Goal: Information Seeking & Learning: Check status

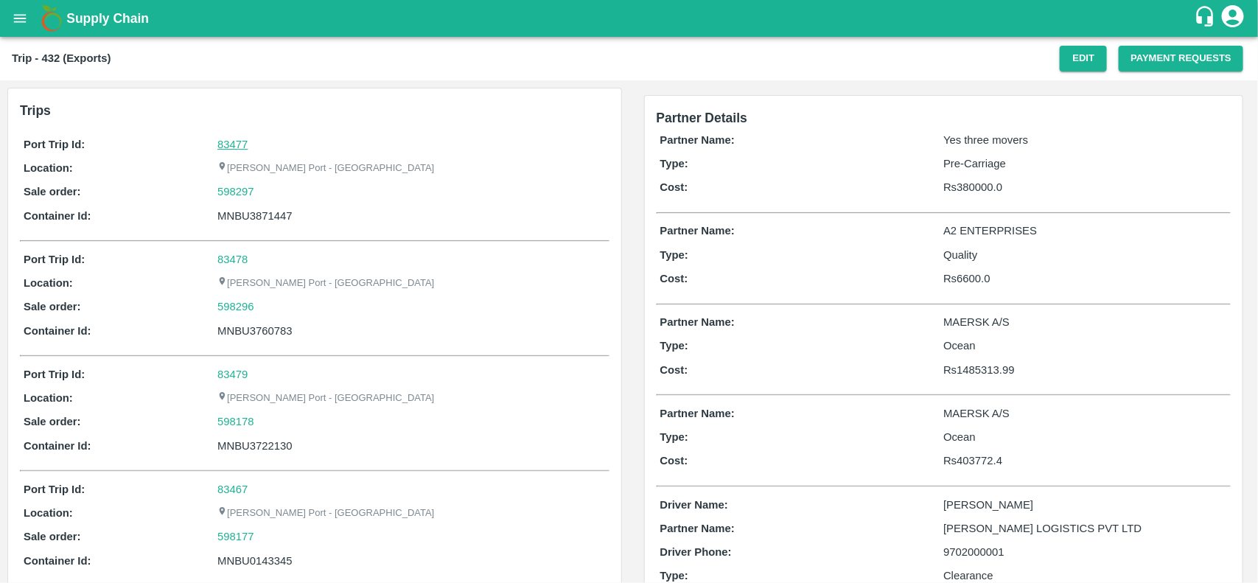
click at [231, 145] on link "83477" at bounding box center [232, 145] width 30 height 12
click at [265, 192] on div "598297" at bounding box center [411, 192] width 388 height 16
copy link
click at [265, 192] on div "598297" at bounding box center [411, 192] width 388 height 16
copy link "598297"
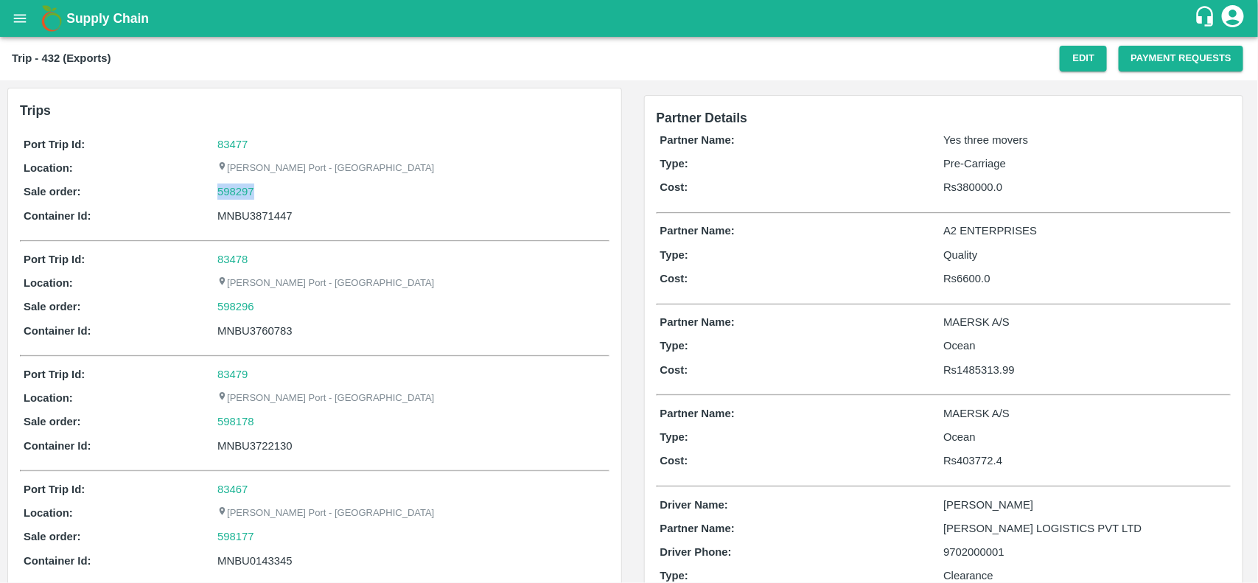
click at [265, 192] on div "598297" at bounding box center [411, 192] width 388 height 16
click at [248, 195] on link "598297" at bounding box center [235, 192] width 37 height 16
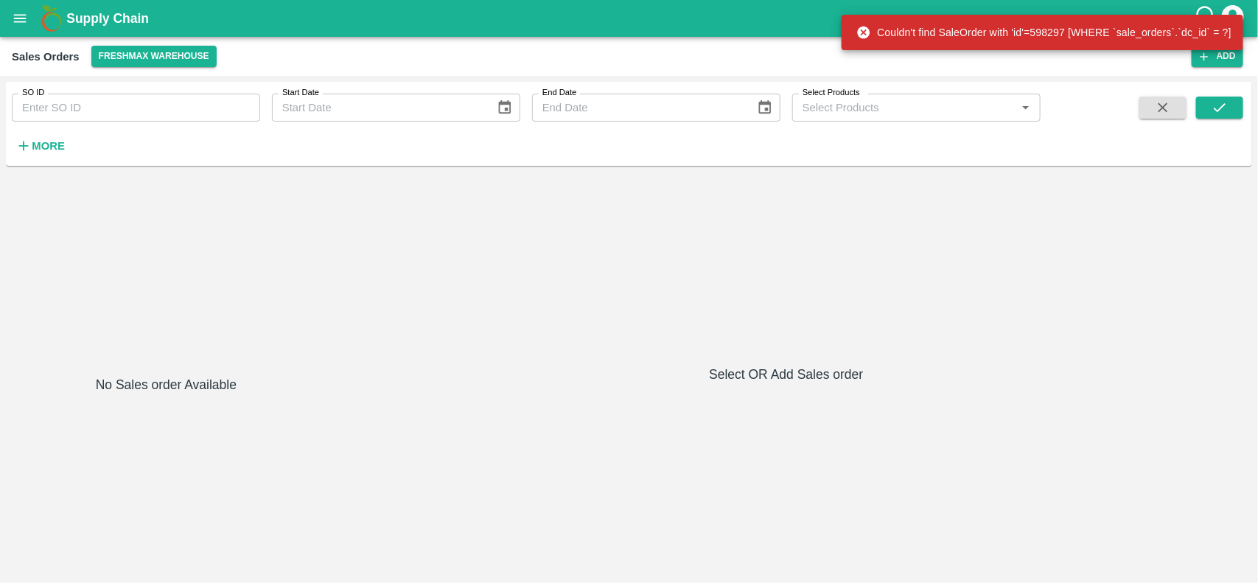
click at [89, 115] on input "SO ID" at bounding box center [136, 108] width 248 height 28
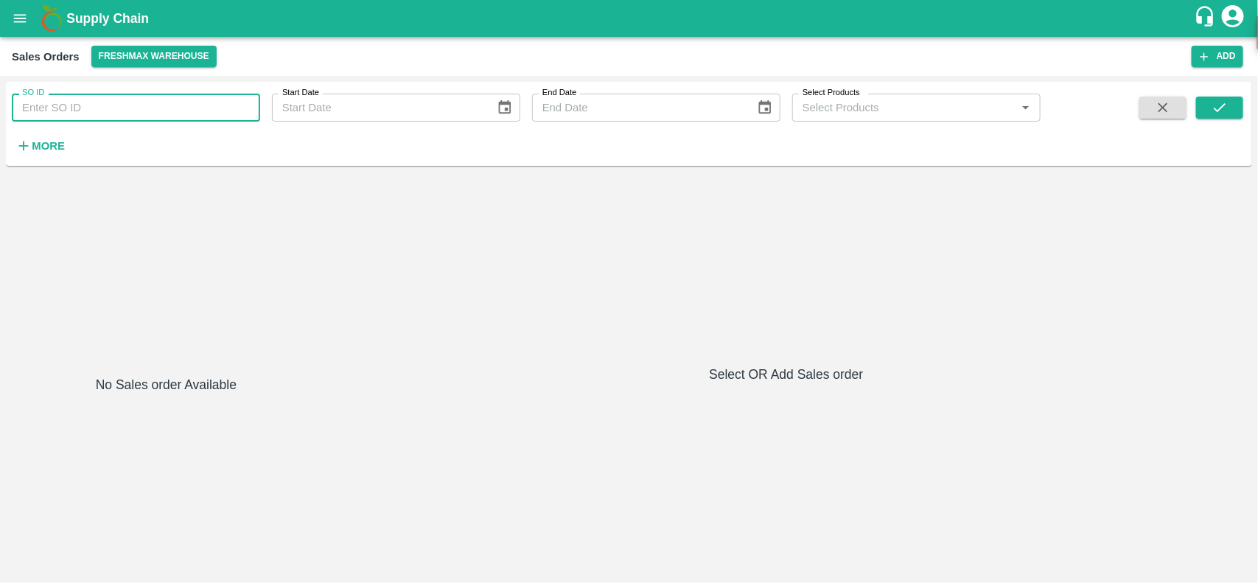
paste input "598297"
click at [89, 115] on input "SO ID" at bounding box center [136, 108] width 248 height 28
type input "598297"
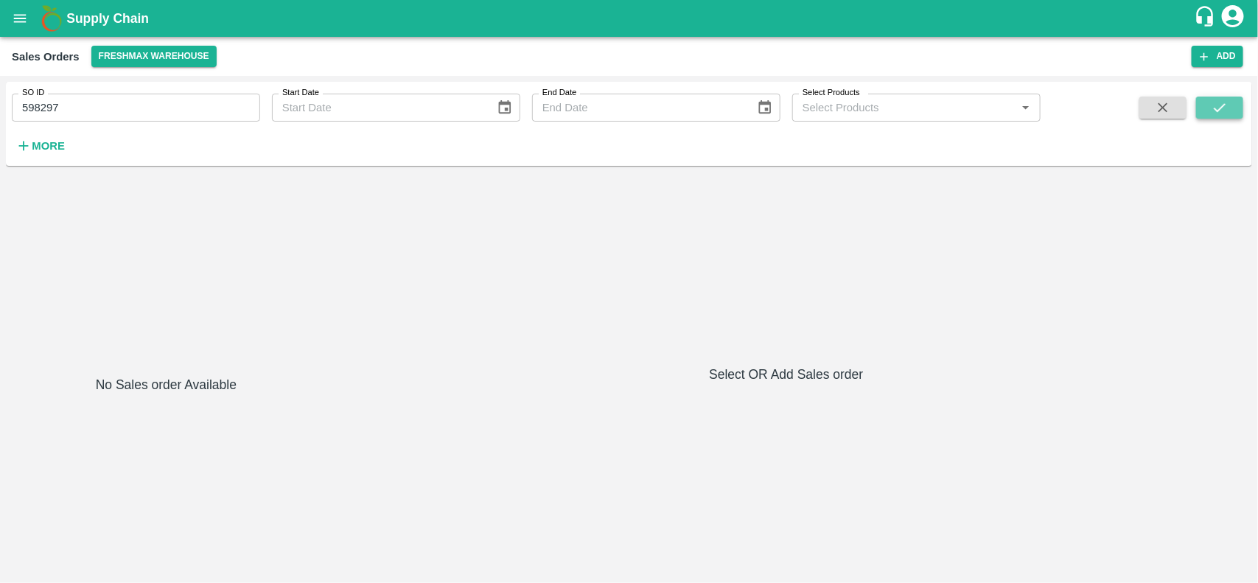
click at [1238, 103] on button "submit" at bounding box center [1219, 108] width 47 height 22
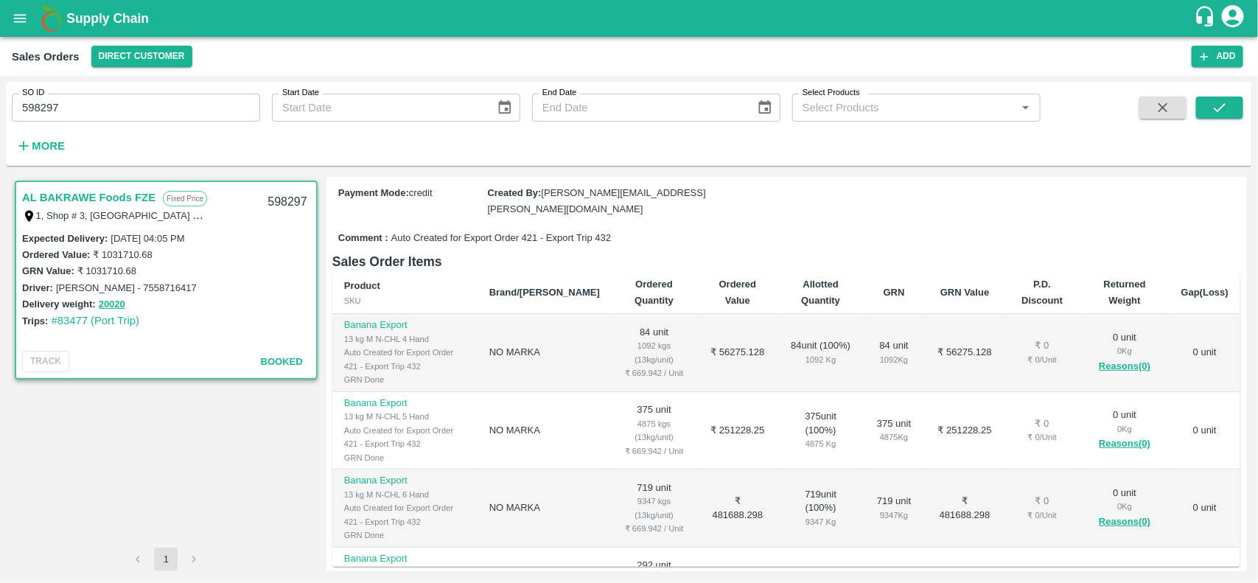
scroll to position [212, 0]
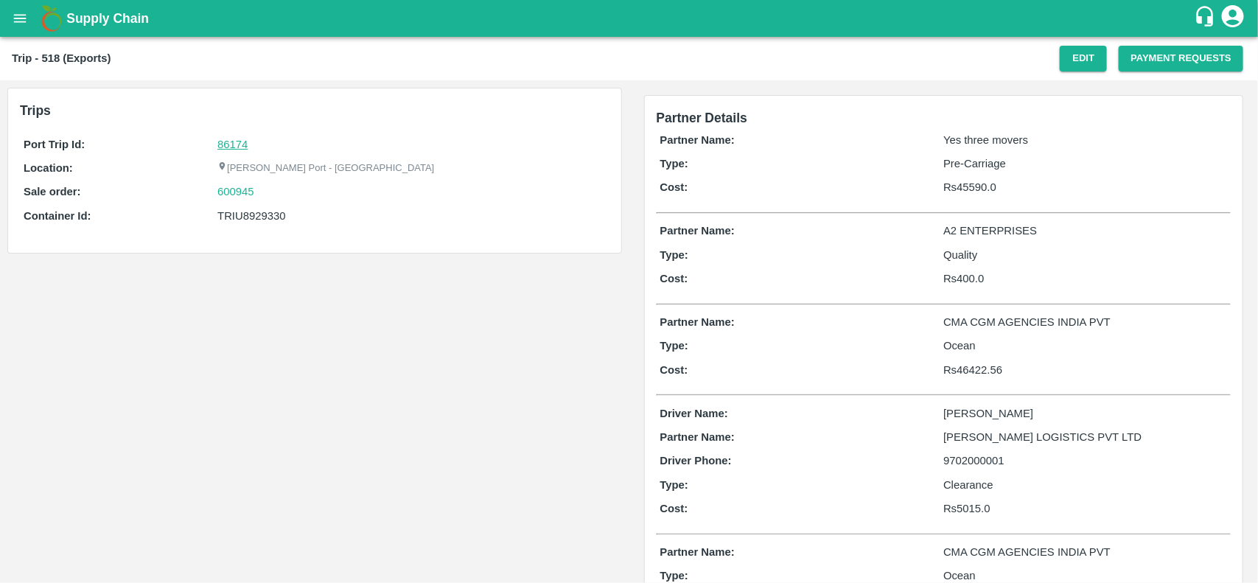
click at [223, 139] on link "86174" at bounding box center [232, 145] width 30 height 12
click at [262, 193] on div "600945" at bounding box center [411, 192] width 388 height 16
copy link "600945"
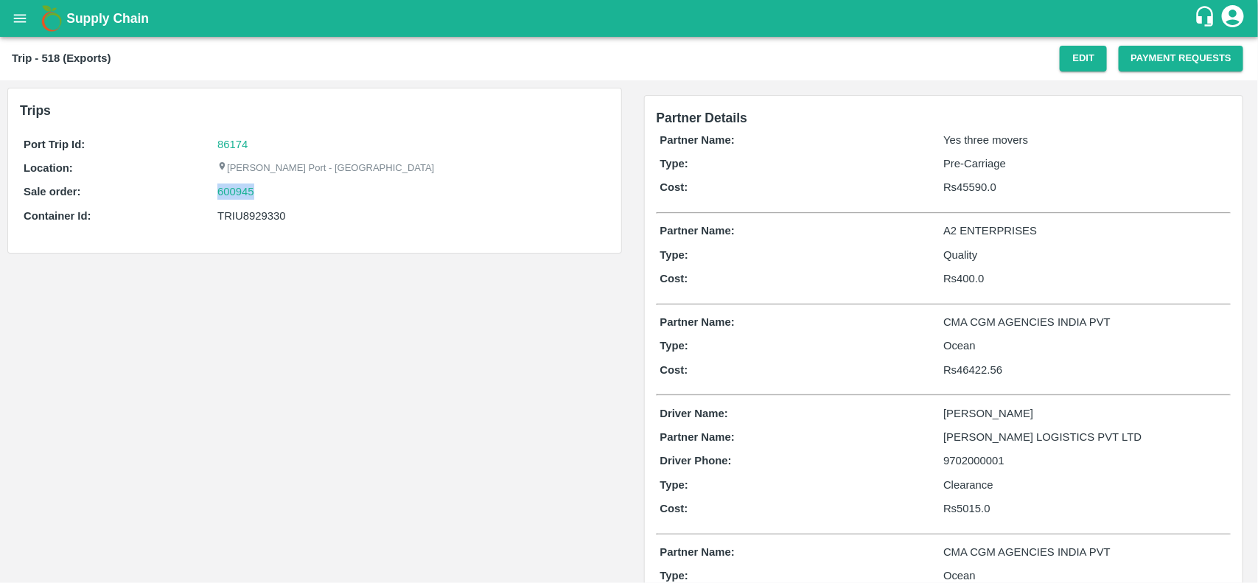
click at [262, 193] on div "600945" at bounding box center [411, 192] width 388 height 16
click at [249, 197] on link "600945" at bounding box center [235, 192] width 37 height 16
click at [253, 217] on div "TRIU8929330" at bounding box center [411, 216] width 388 height 16
copy div "TRIU8929330"
click at [253, 217] on div "TRIU8929330" at bounding box center [411, 216] width 388 height 16
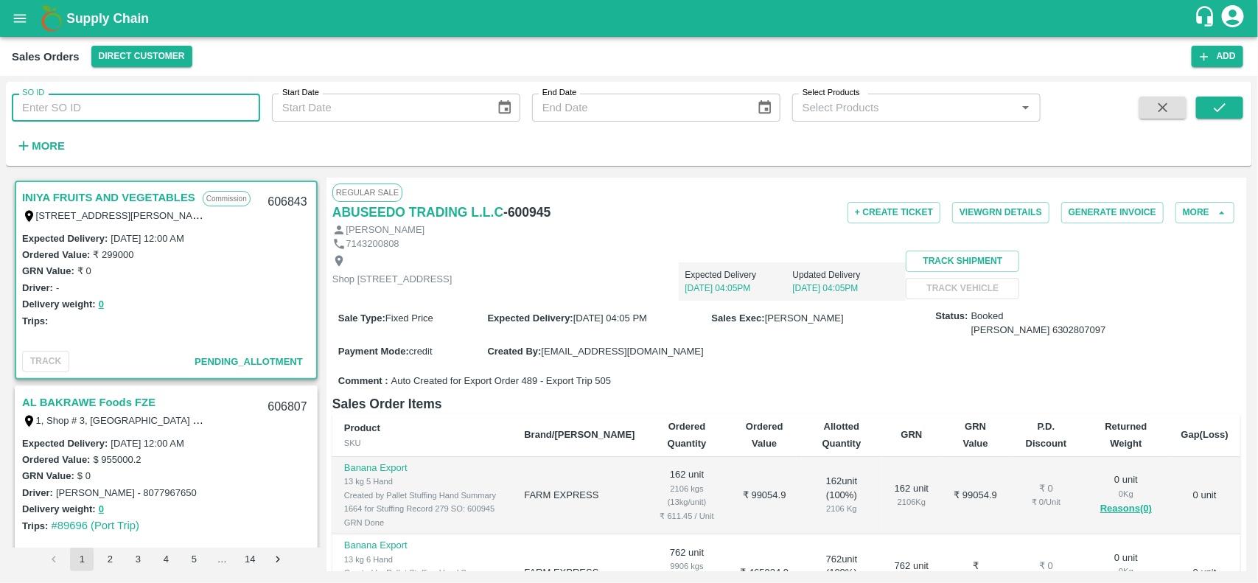
click at [103, 108] on input "SO ID" at bounding box center [136, 108] width 248 height 28
paste input "600945"
type input "600945"
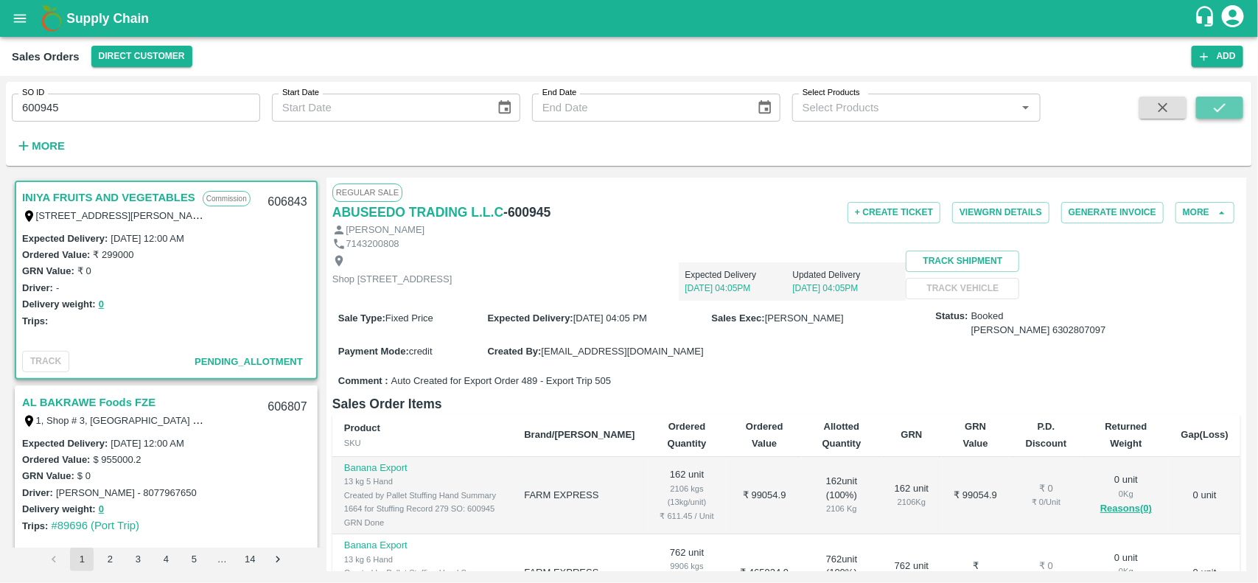
click at [1210, 114] on button "submit" at bounding box center [1219, 108] width 47 height 22
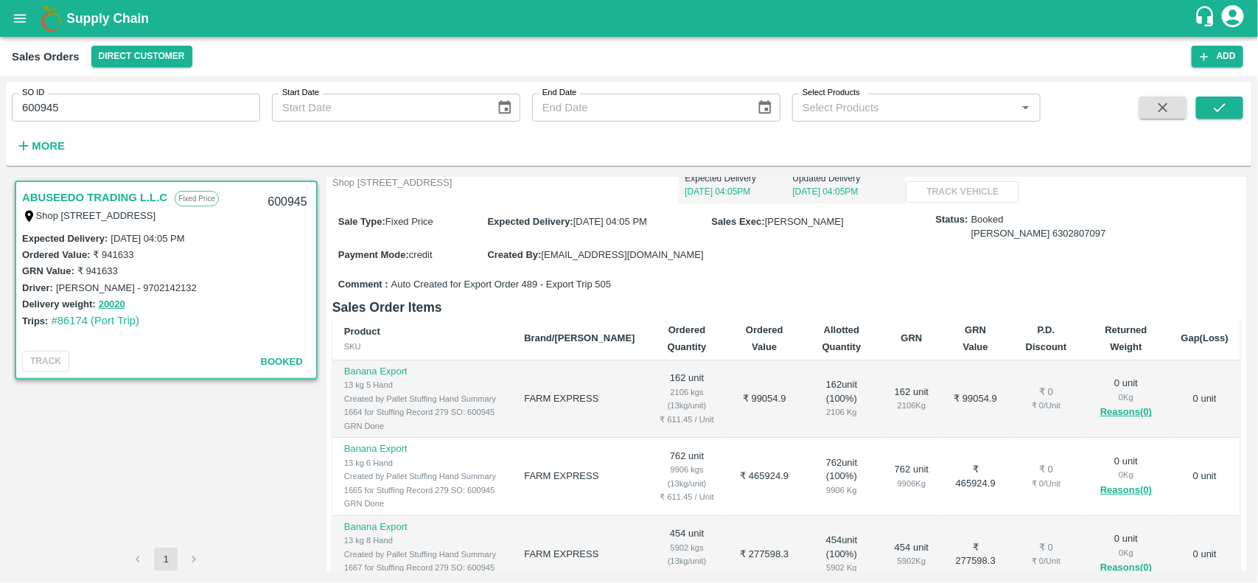
scroll to position [97, 0]
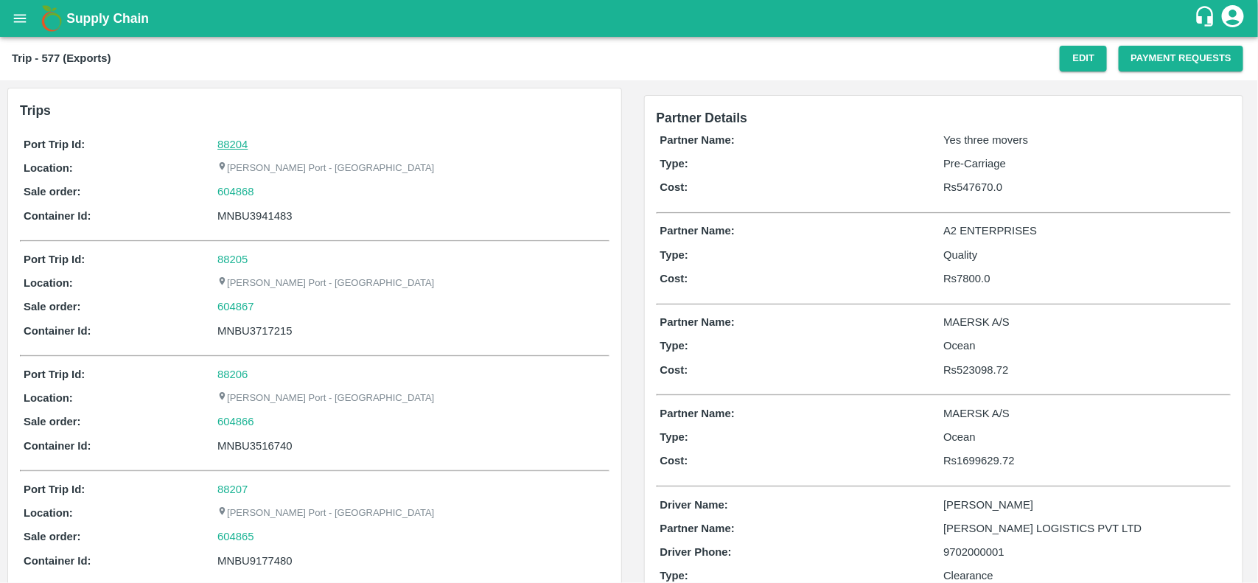
click at [236, 144] on link "88204" at bounding box center [232, 145] width 30 height 12
click at [256, 192] on div "604868" at bounding box center [411, 192] width 388 height 16
copy link "604868"
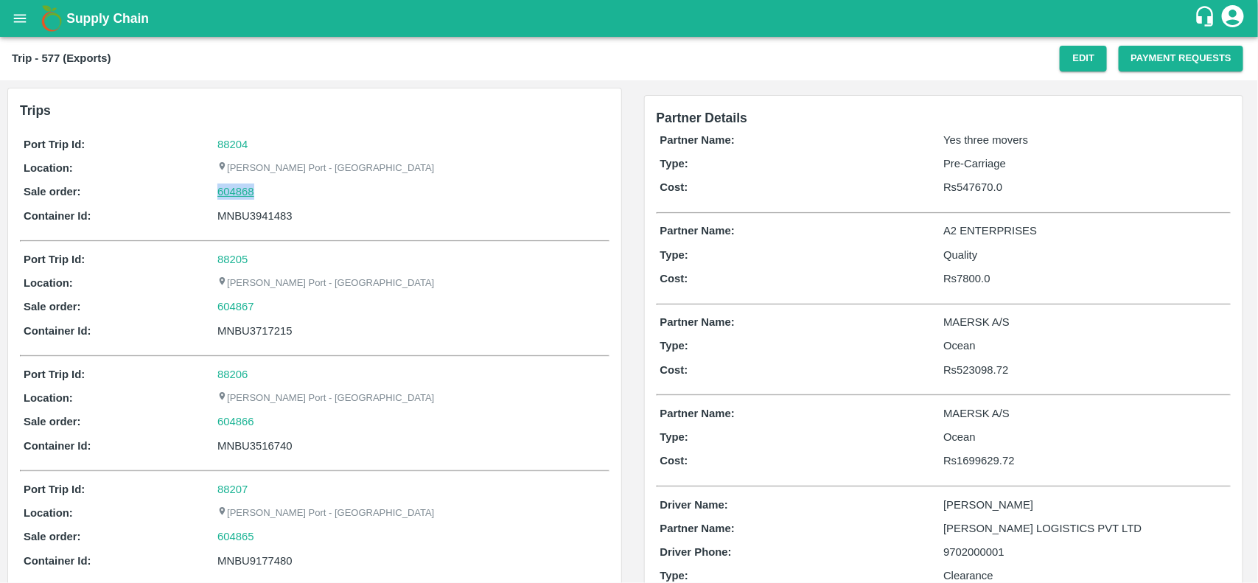
click at [226, 193] on link "604868" at bounding box center [235, 192] width 37 height 16
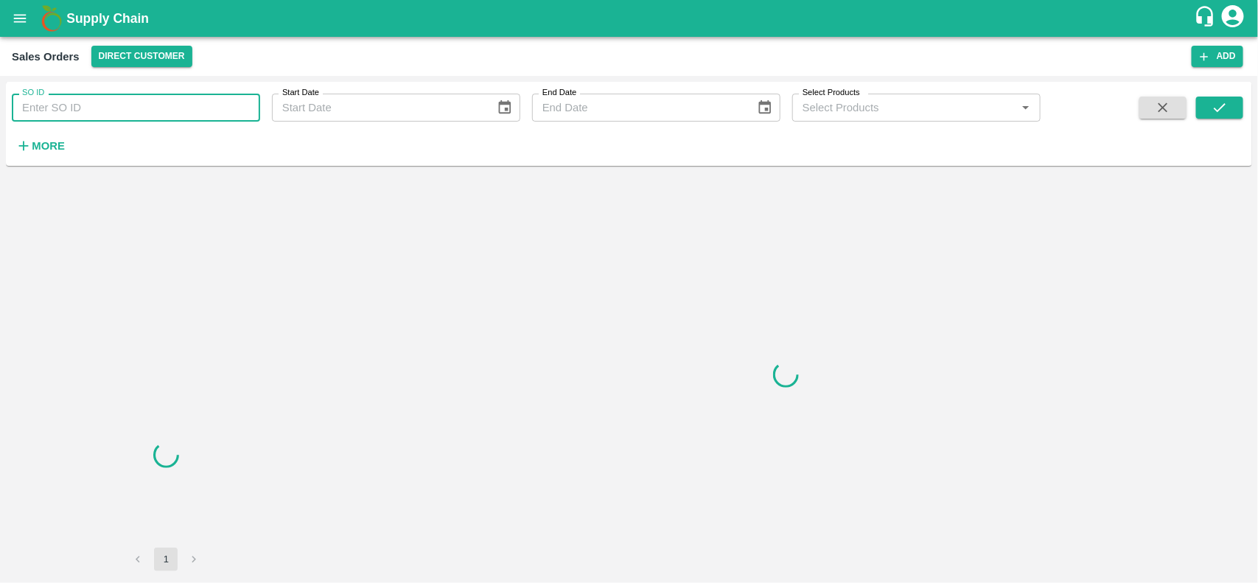
click at [131, 103] on input "SO ID" at bounding box center [136, 108] width 248 height 28
paste input "604868"
click at [131, 103] on input "604868" at bounding box center [136, 108] width 248 height 28
type input "604868"
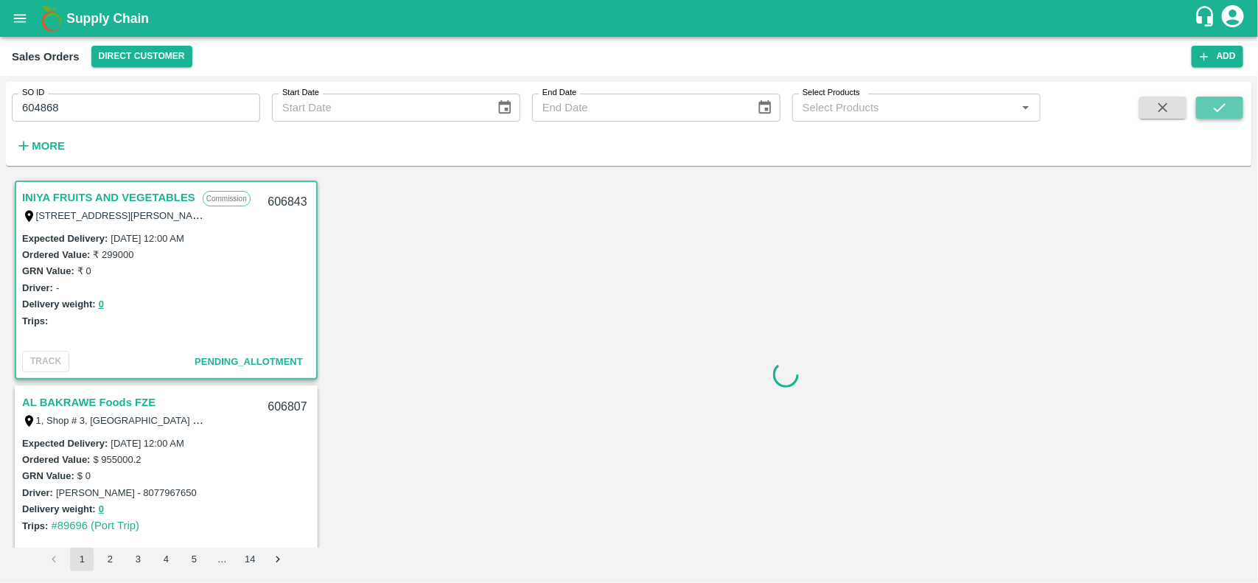
click at [1209, 104] on button "submit" at bounding box center [1219, 108] width 47 height 22
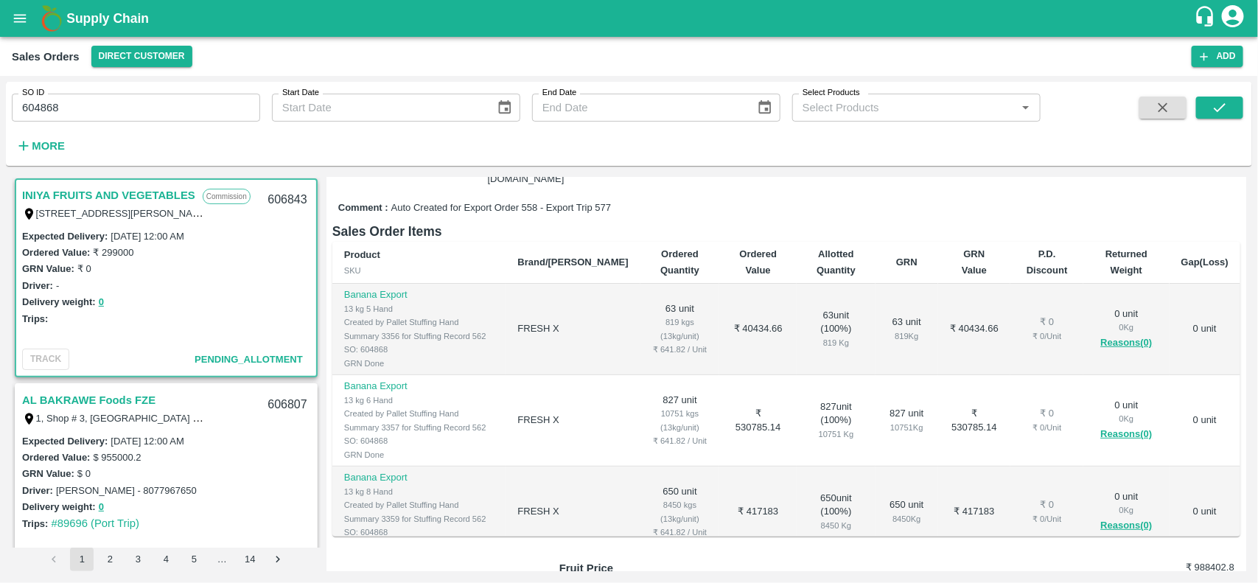
scroll to position [24, 0]
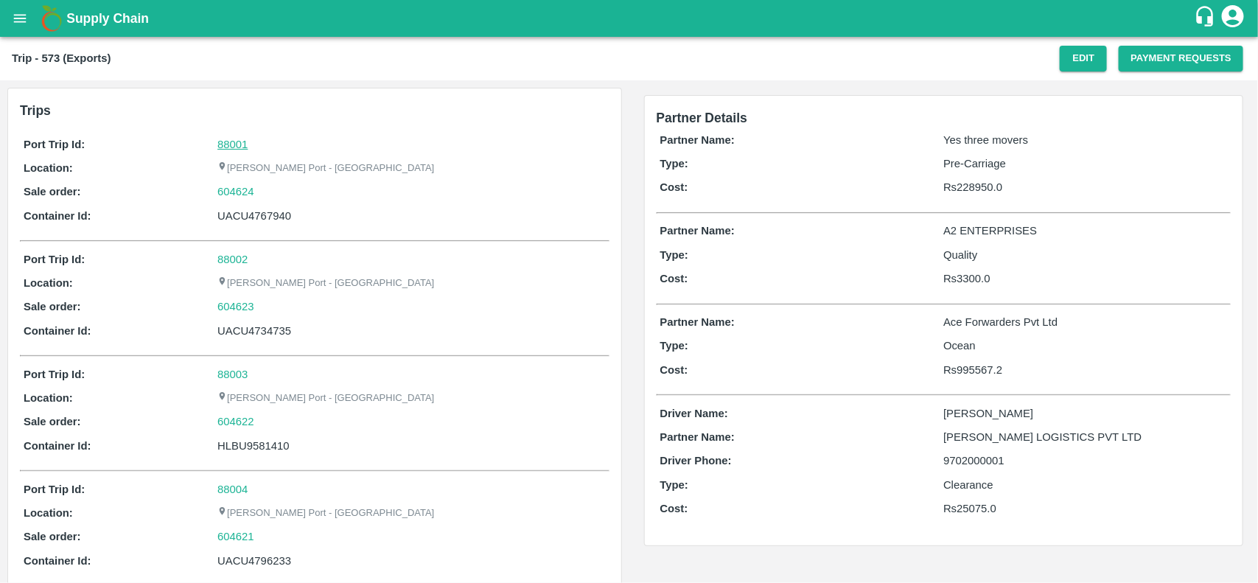
click at [217, 145] on link "88001" at bounding box center [232, 145] width 30 height 12
click at [269, 195] on div "604624" at bounding box center [411, 192] width 388 height 16
copy link
click at [269, 195] on div "604624" at bounding box center [411, 192] width 388 height 16
copy link "604624"
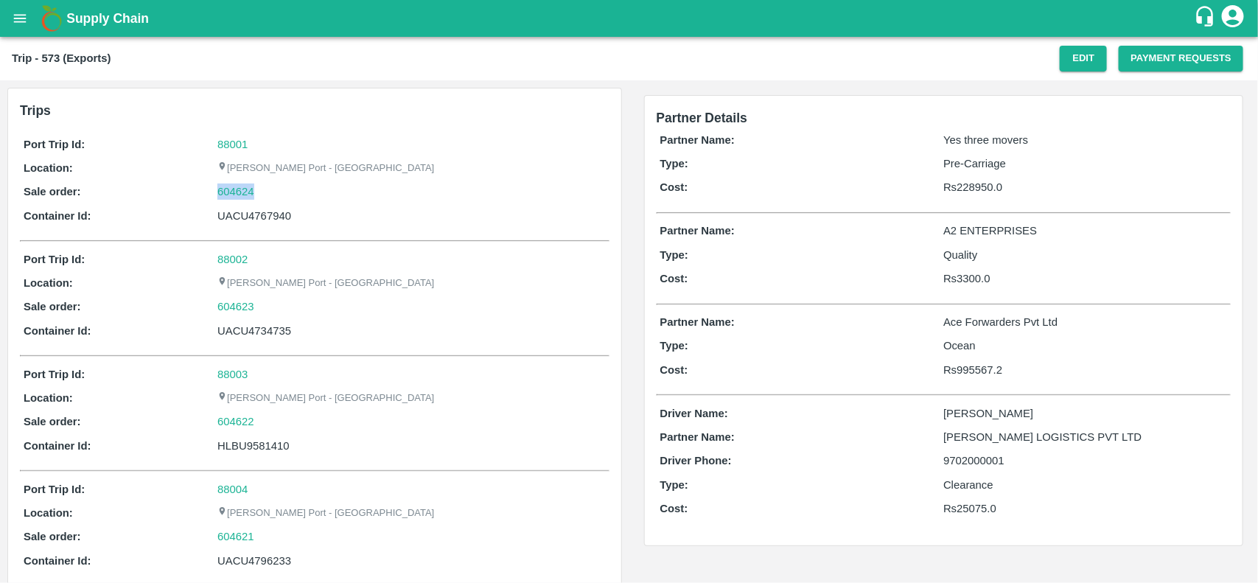
click at [269, 195] on div "604624" at bounding box center [411, 192] width 388 height 16
click at [238, 189] on link "604624" at bounding box center [235, 192] width 37 height 16
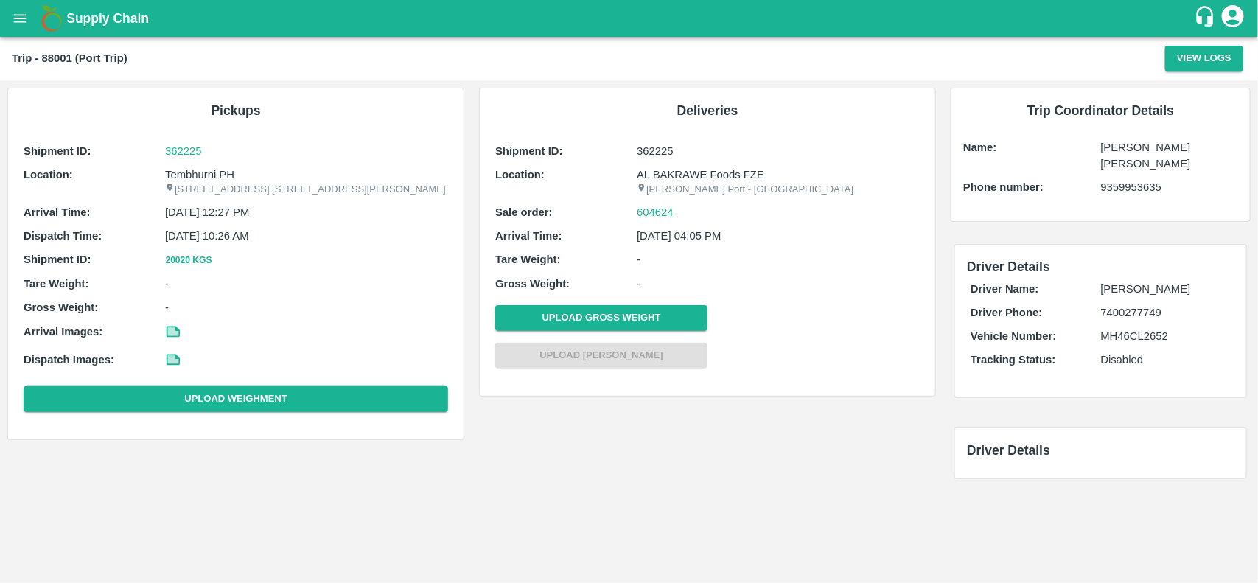
click at [197, 171] on p "Tembhurni PH" at bounding box center [306, 175] width 283 height 16
copy p "Tembhurni PH"
click at [197, 171] on p "Tembhurni PH" at bounding box center [306, 175] width 283 height 16
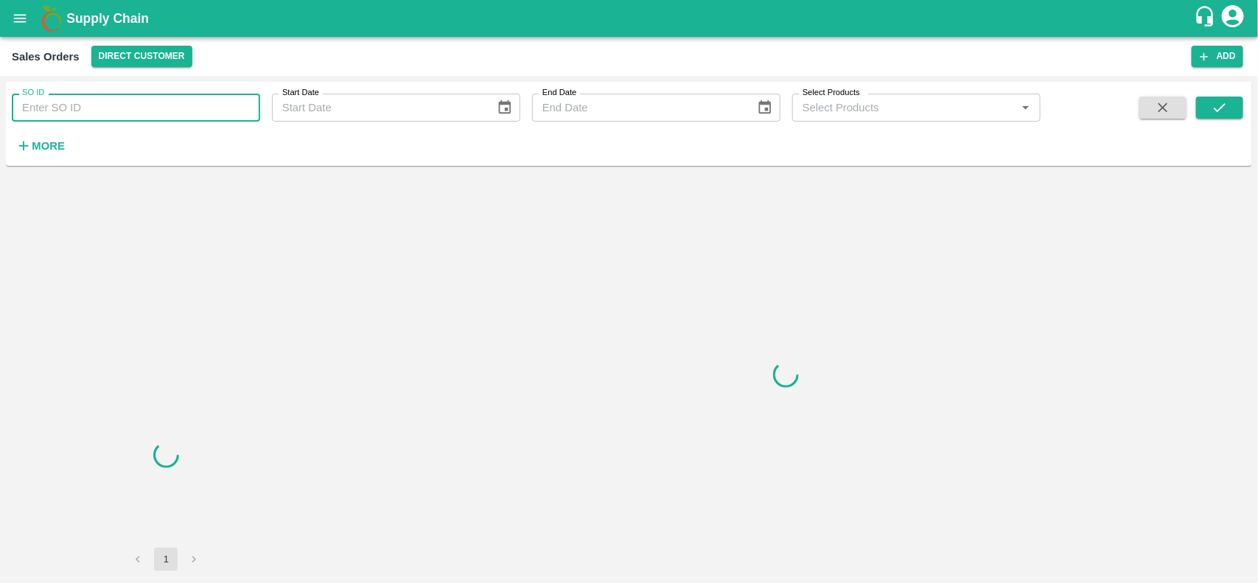
click at [153, 100] on input "SO ID" at bounding box center [136, 108] width 248 height 28
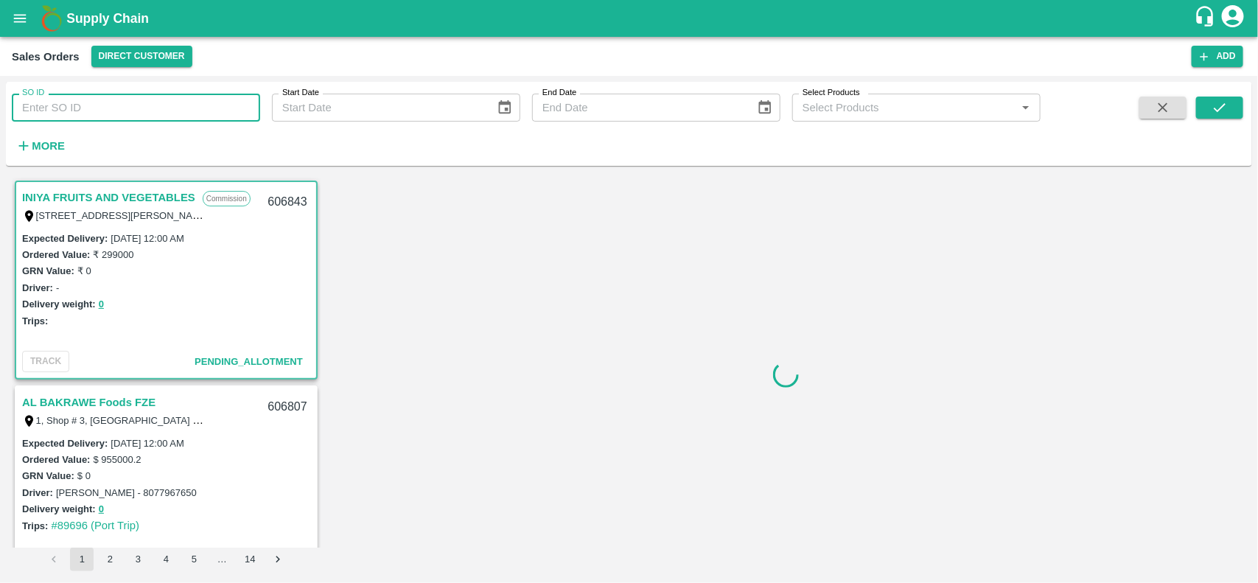
click at [153, 100] on input "SO ID" at bounding box center [136, 108] width 248 height 28
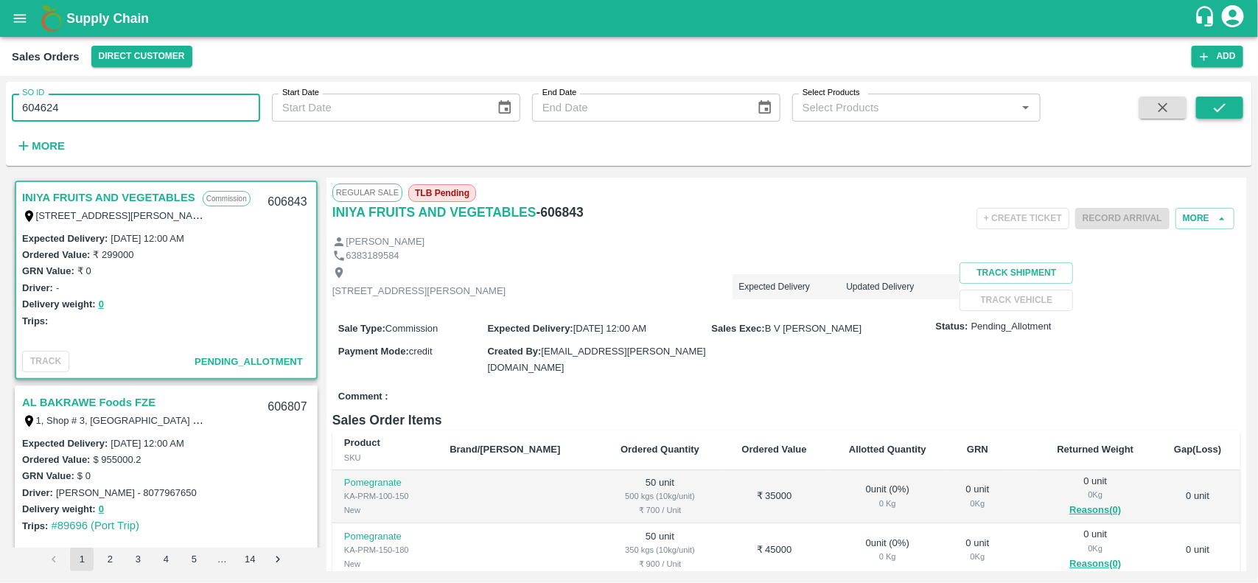
type input "604624"
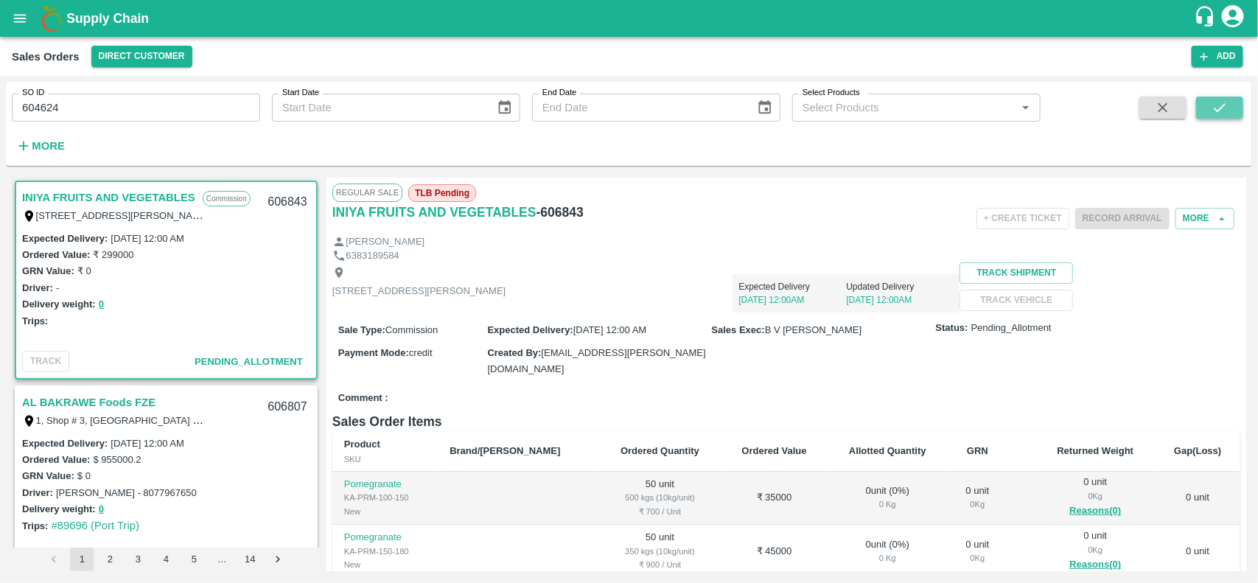
click at [1211, 97] on button "submit" at bounding box center [1219, 108] width 47 height 22
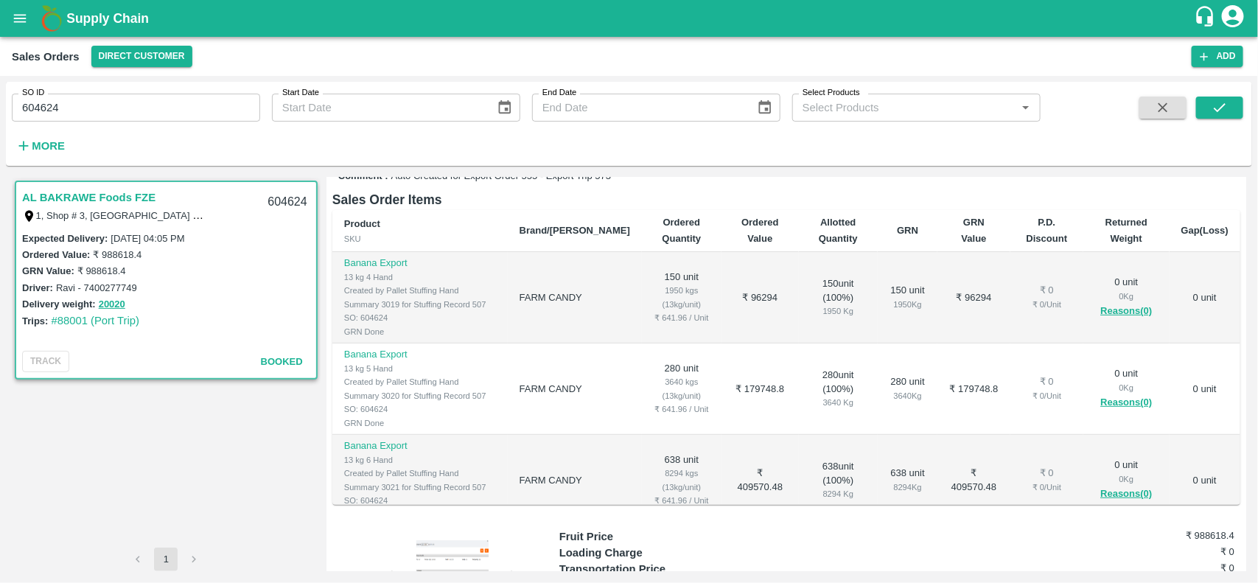
scroll to position [273, 0]
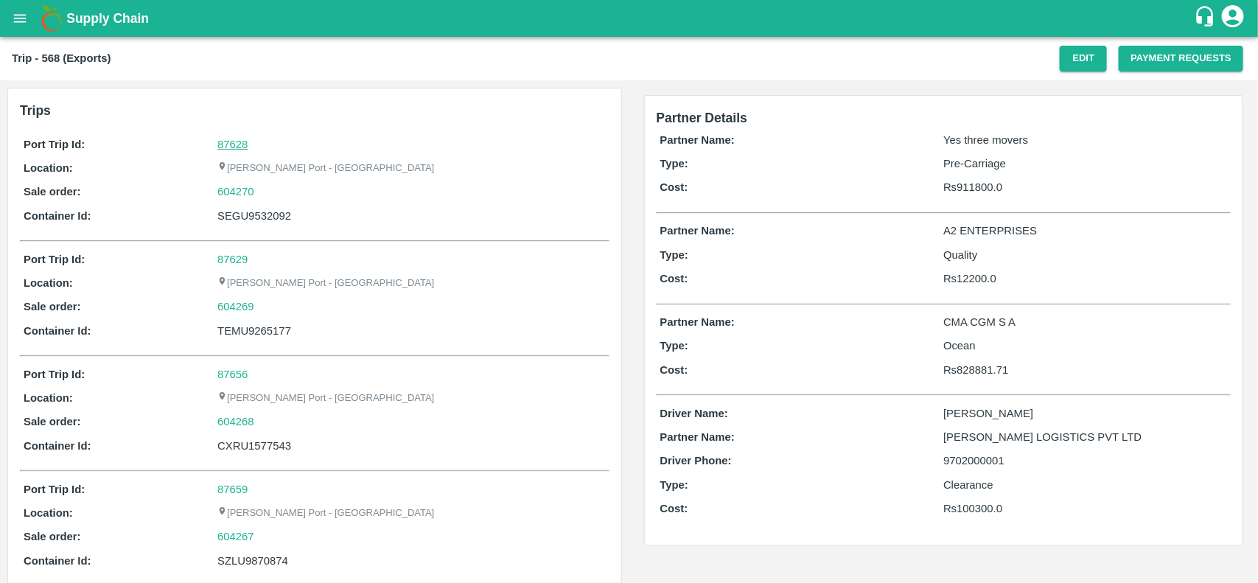
click at [237, 145] on link "87628" at bounding box center [232, 145] width 30 height 12
click at [268, 192] on div "604270" at bounding box center [411, 192] width 388 height 16
copy link
click at [268, 192] on div "604270" at bounding box center [411, 192] width 388 height 16
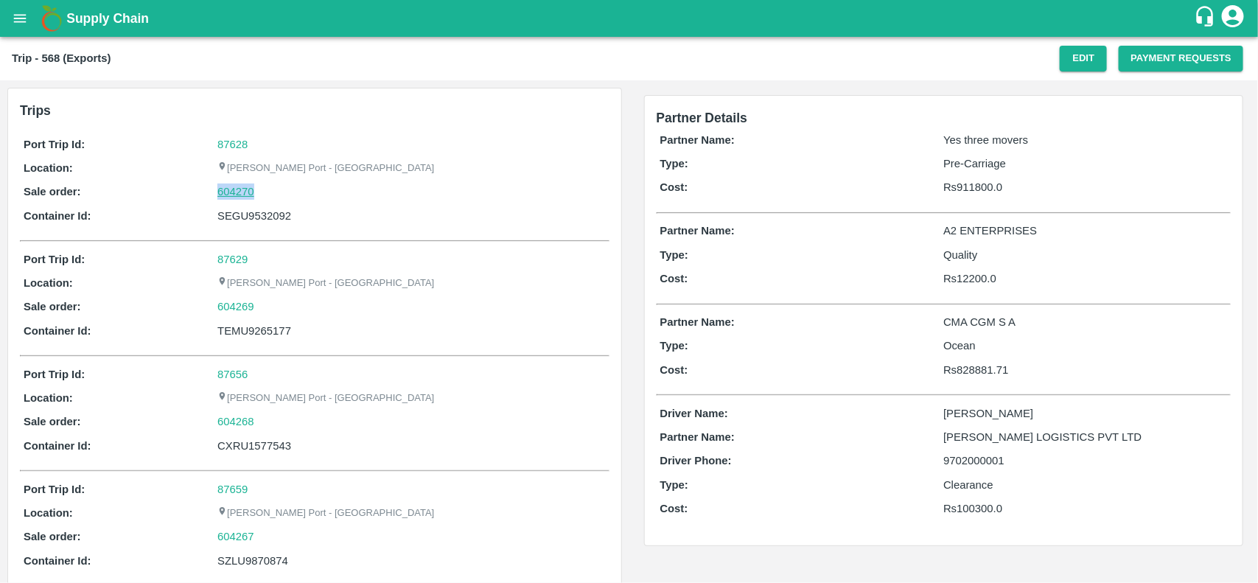
click at [231, 197] on link "604270" at bounding box center [235, 192] width 37 height 16
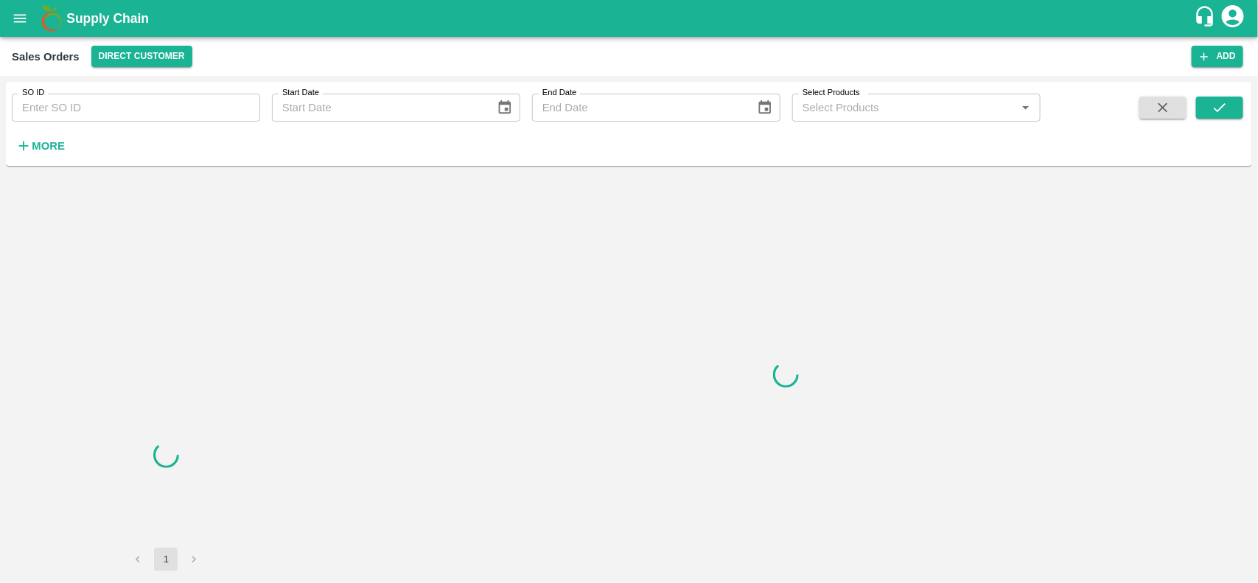
click at [93, 101] on input "SO ID" at bounding box center [136, 108] width 248 height 28
paste input "604270"
click at [93, 101] on input "SO ID" at bounding box center [136, 108] width 248 height 28
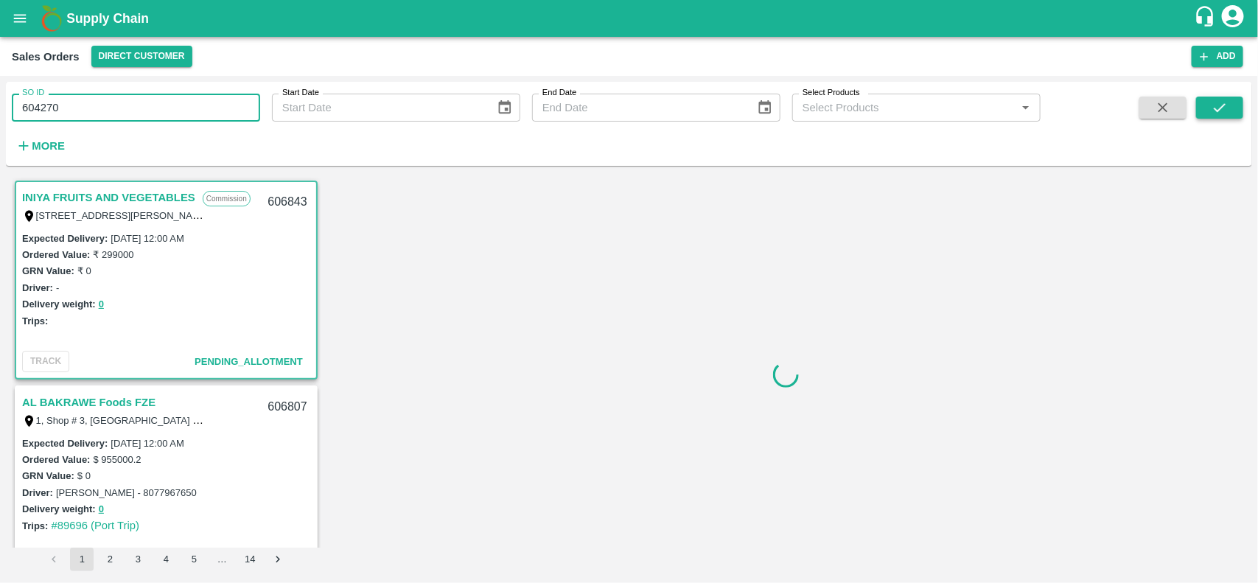
type input "604270"
click at [1202, 107] on button "submit" at bounding box center [1219, 108] width 47 height 22
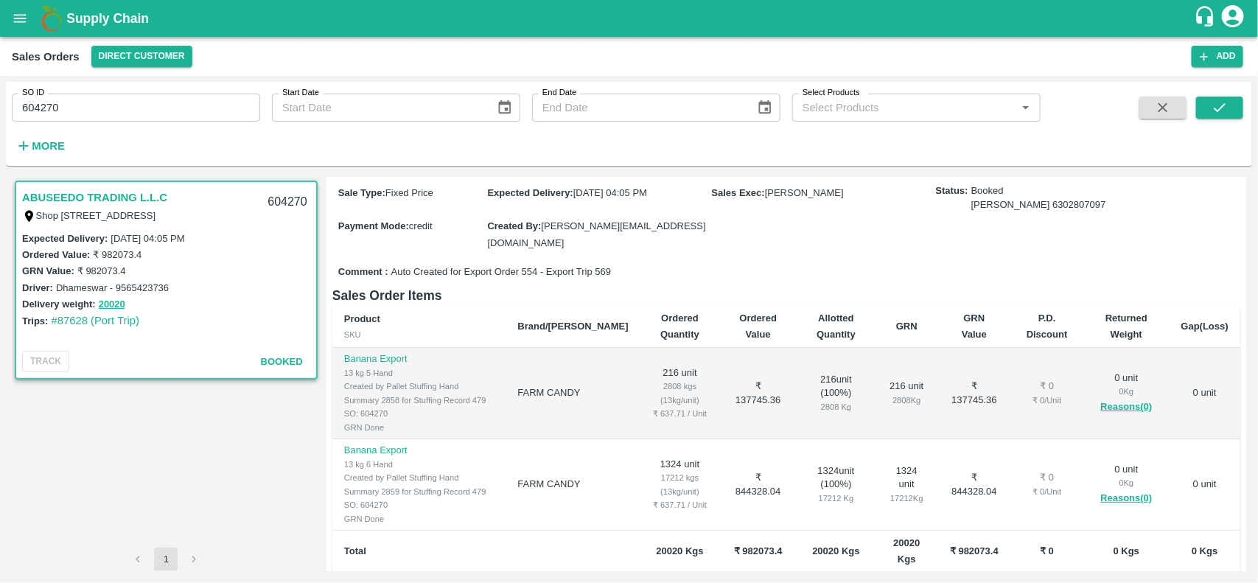
scroll to position [126, 0]
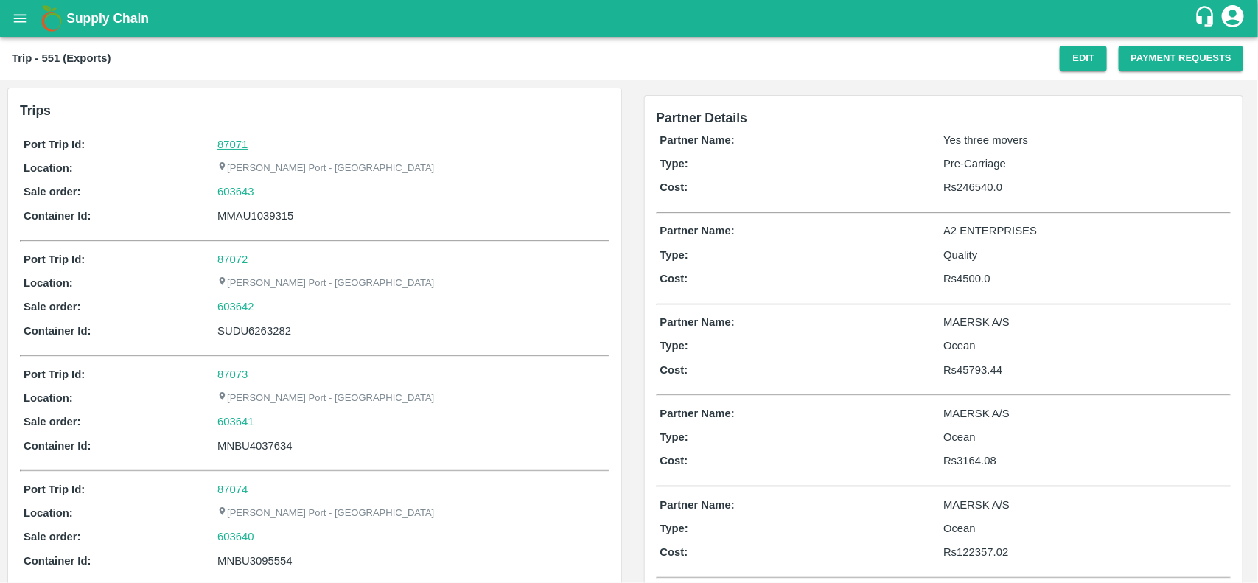
click at [234, 144] on link "87071" at bounding box center [232, 145] width 30 height 12
click at [258, 182] on div "Port Trip Id: 87071 Location: Jawaharlal Nehru Port - Nhava Sheva Sale order: 6…" at bounding box center [315, 184] width 590 height 102
click at [262, 192] on div "603643" at bounding box center [411, 192] width 388 height 16
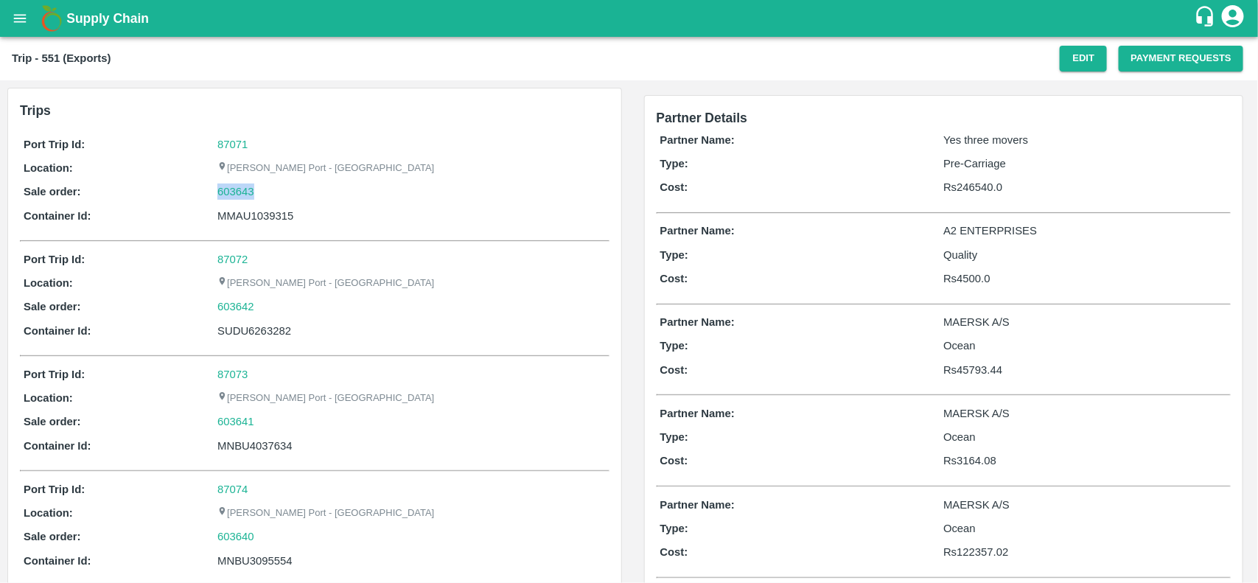
copy link "603643"
click at [238, 190] on link "603643" at bounding box center [235, 192] width 37 height 16
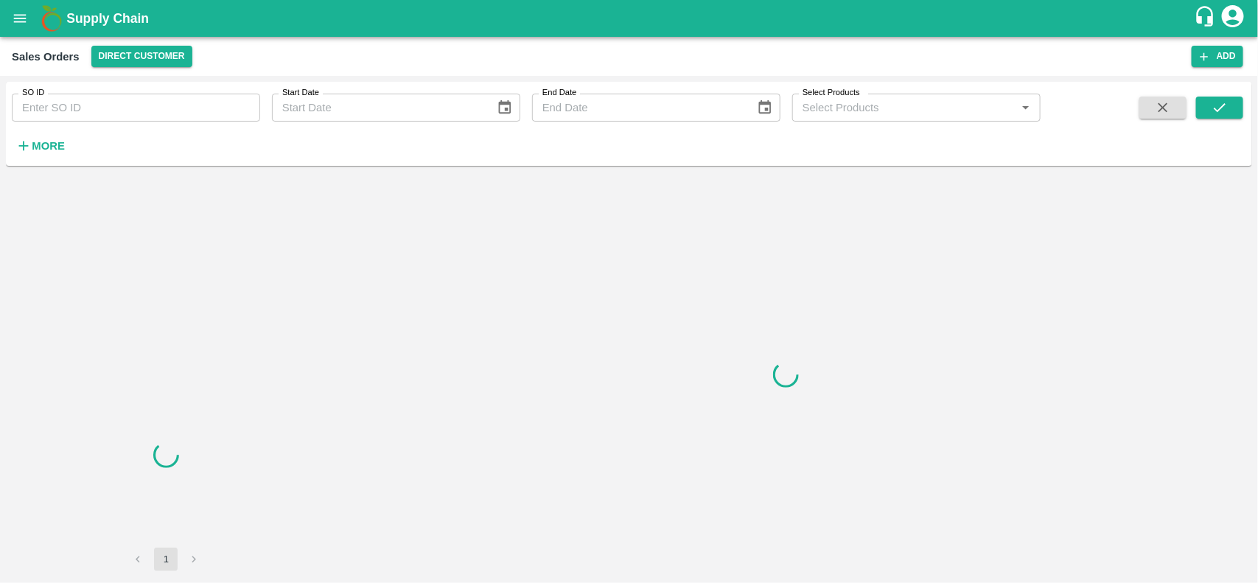
click at [131, 116] on input "SO ID" at bounding box center [136, 108] width 248 height 28
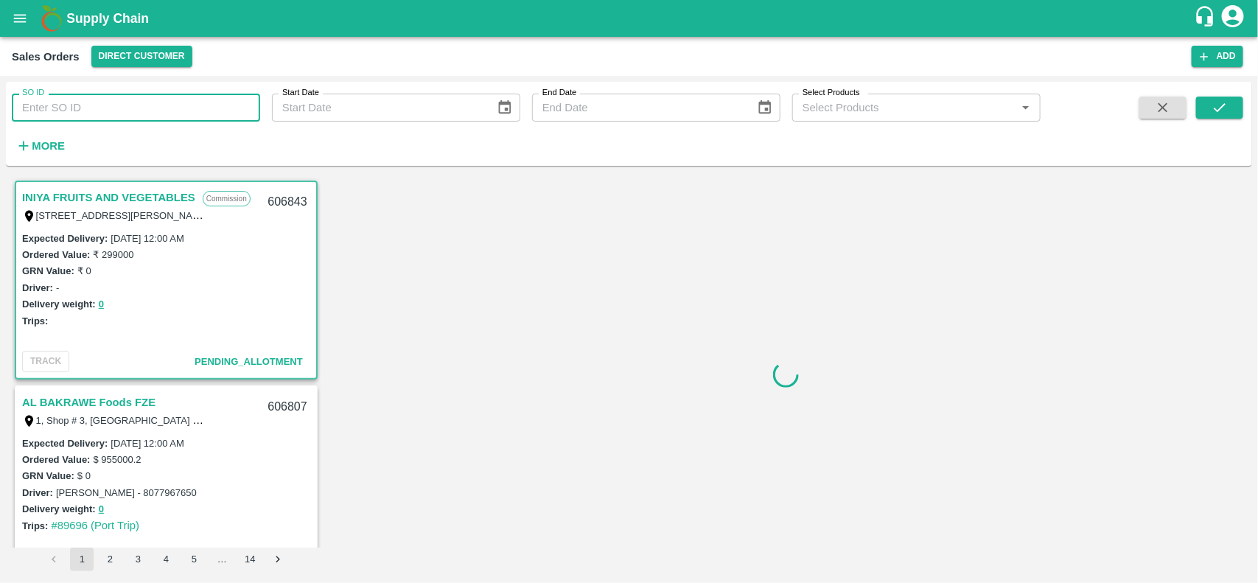
click at [131, 116] on input "SO ID" at bounding box center [136, 108] width 248 height 28
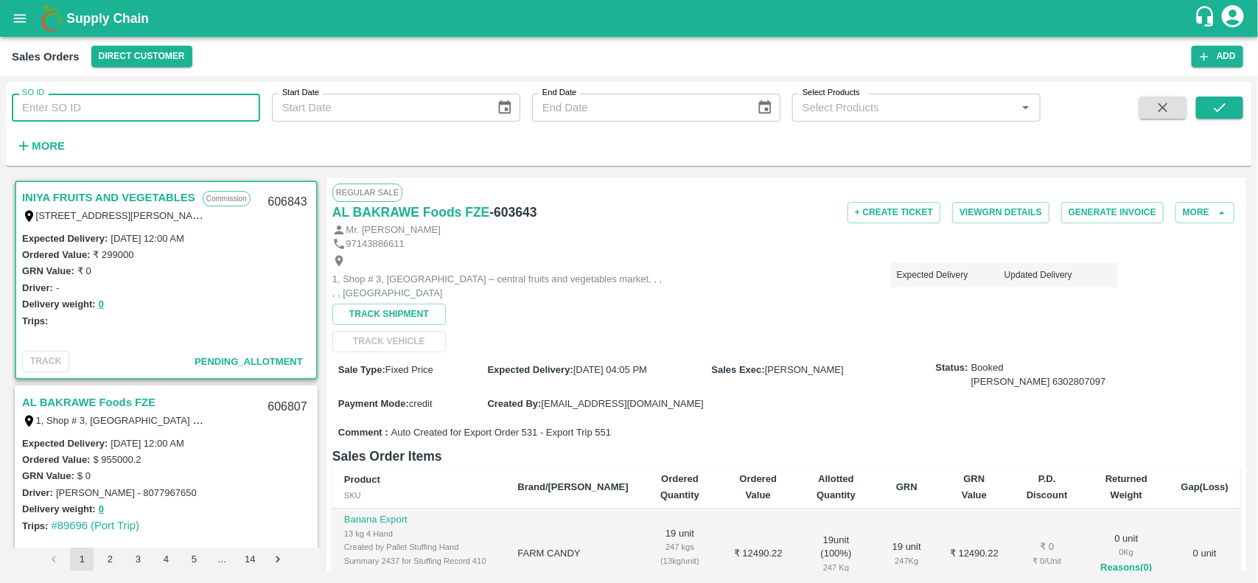
click at [131, 116] on input "SO ID" at bounding box center [136, 108] width 248 height 28
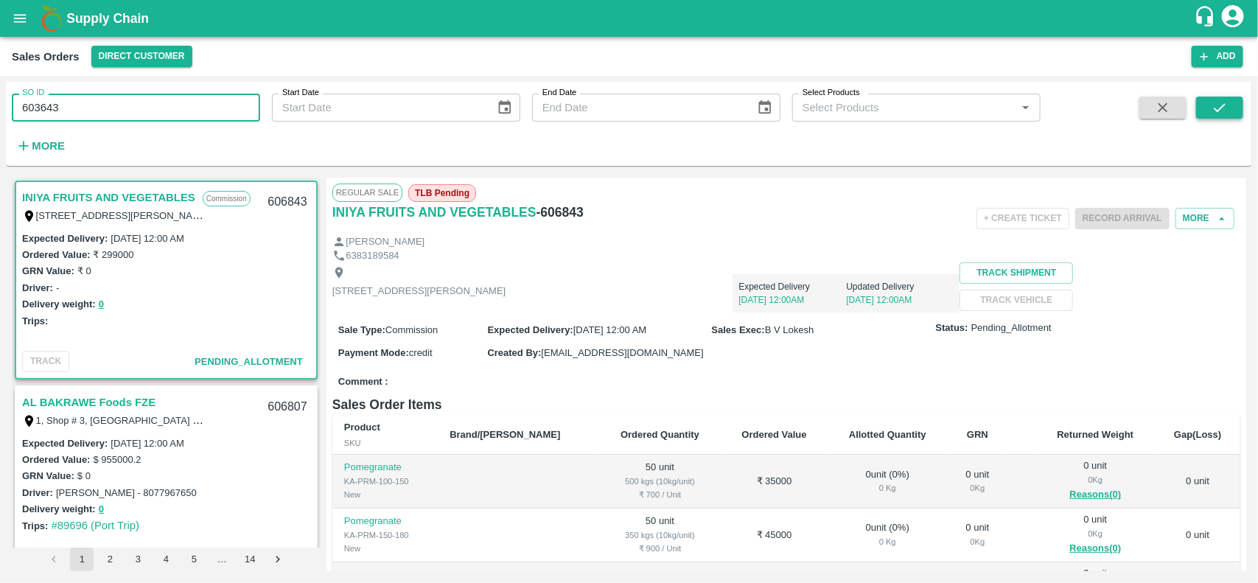
type input "603643"
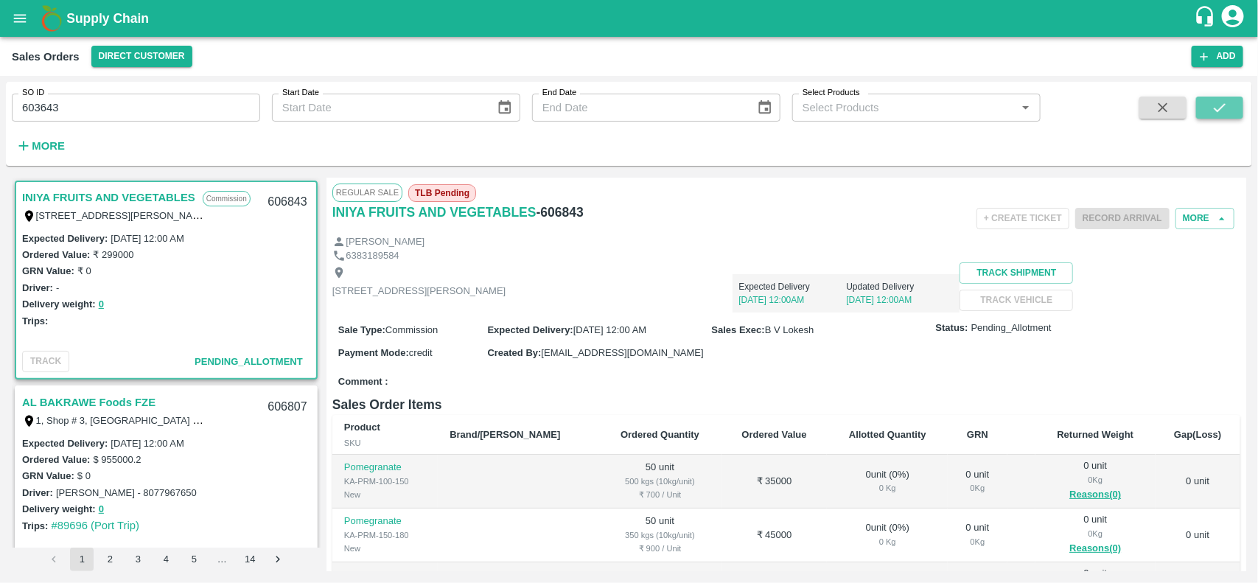
click at [1214, 103] on icon "submit" at bounding box center [1220, 108] width 16 height 16
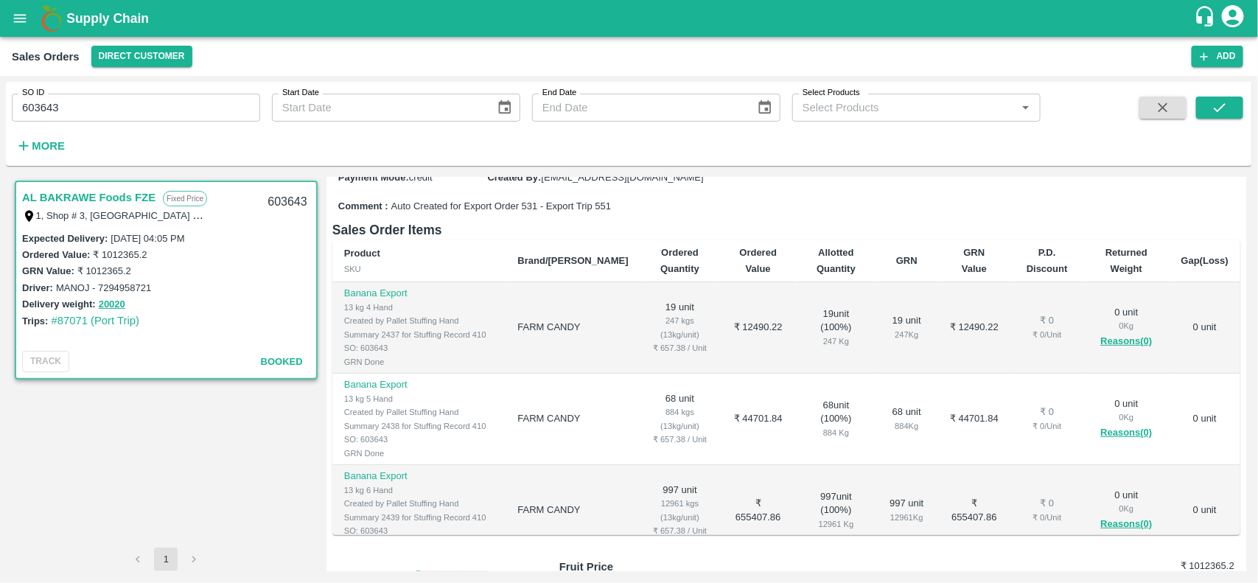
scroll to position [227, 0]
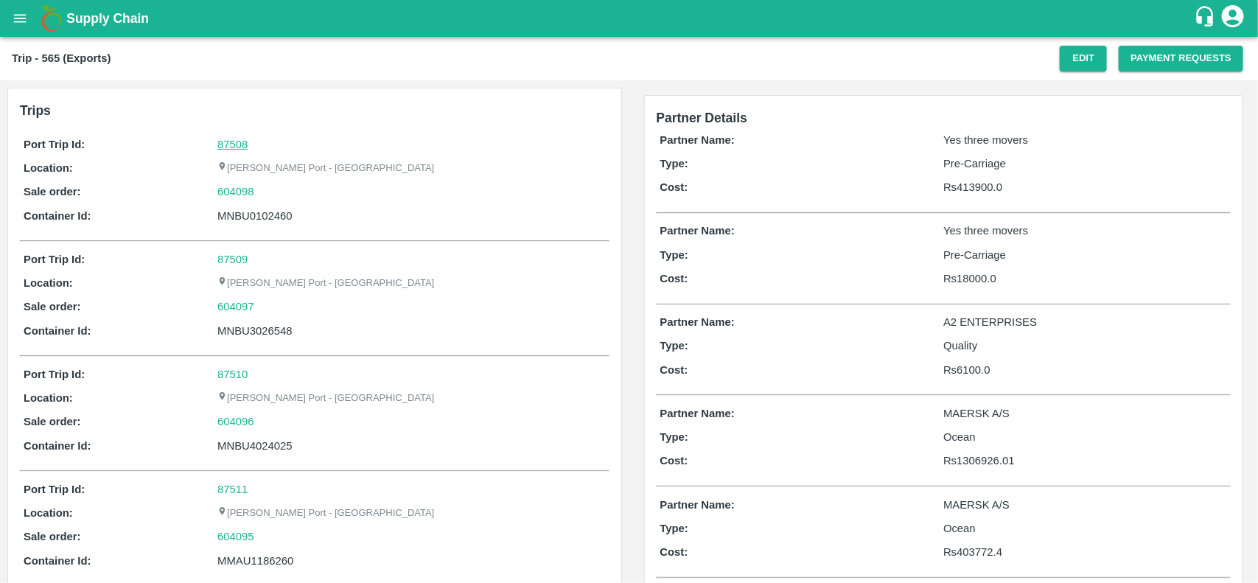
click at [226, 139] on link "87508" at bounding box center [232, 145] width 30 height 12
click at [262, 189] on div "604098" at bounding box center [411, 192] width 388 height 16
copy link "604098"
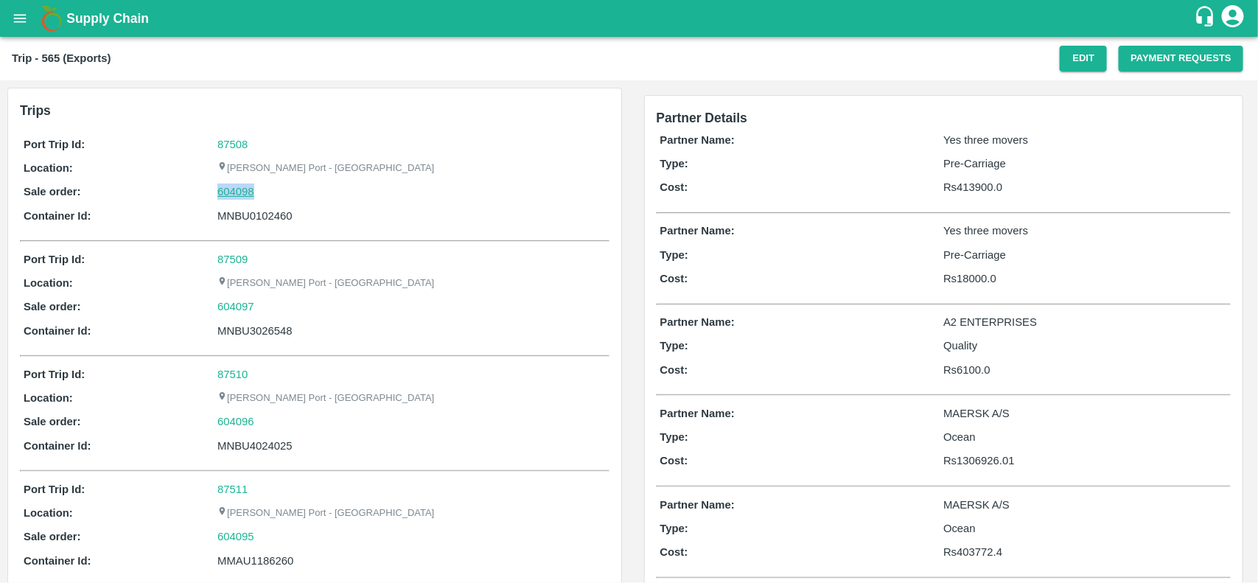
click at [243, 189] on link "604098" at bounding box center [235, 192] width 37 height 16
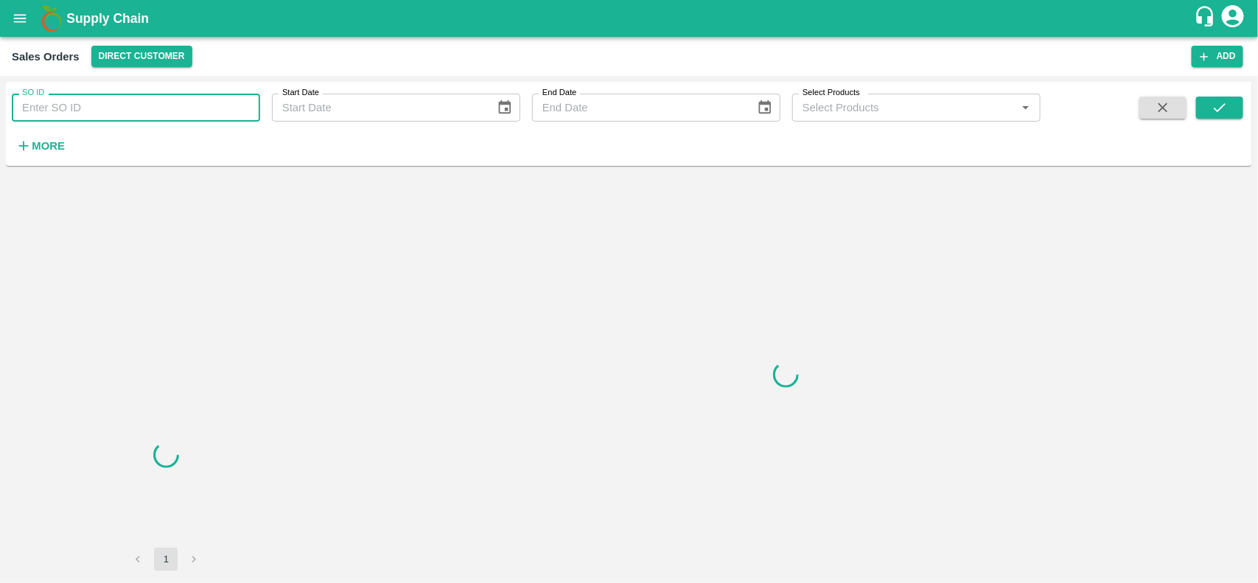
click at [113, 102] on input "SO ID" at bounding box center [136, 108] width 248 height 28
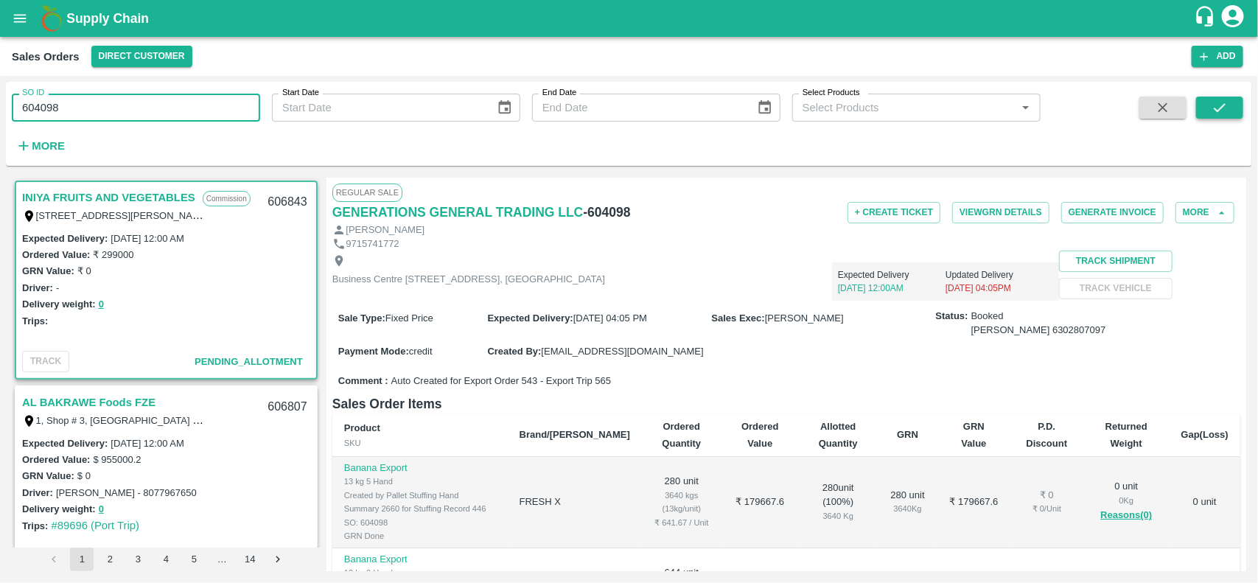
type input "604098"
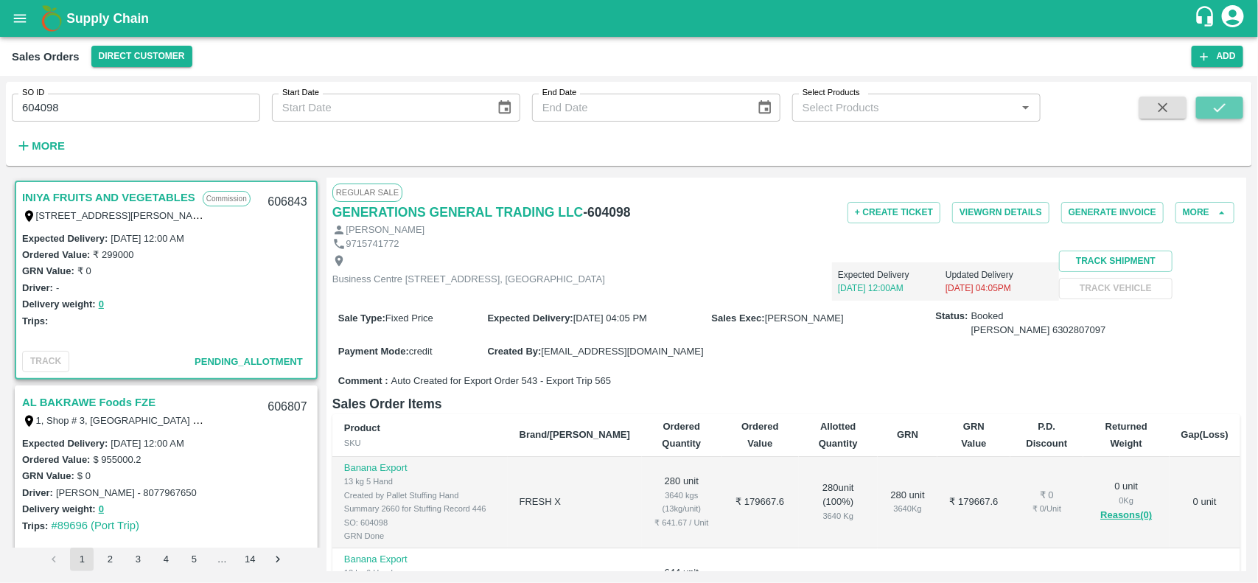
click at [1221, 109] on icon "submit" at bounding box center [1220, 108] width 16 height 16
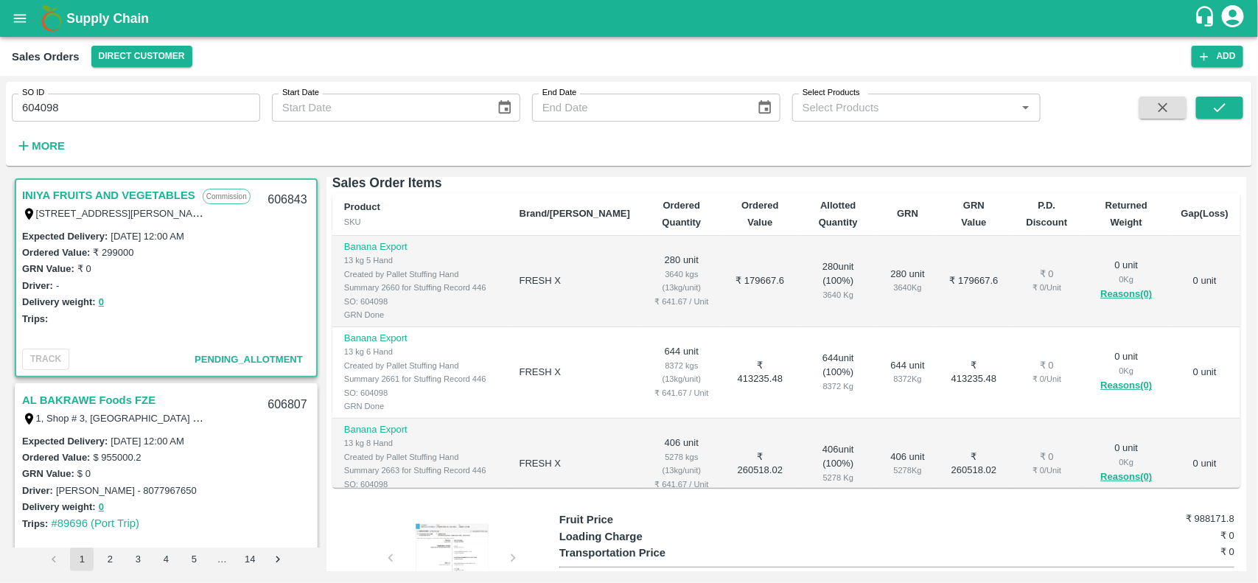
scroll to position [222, 0]
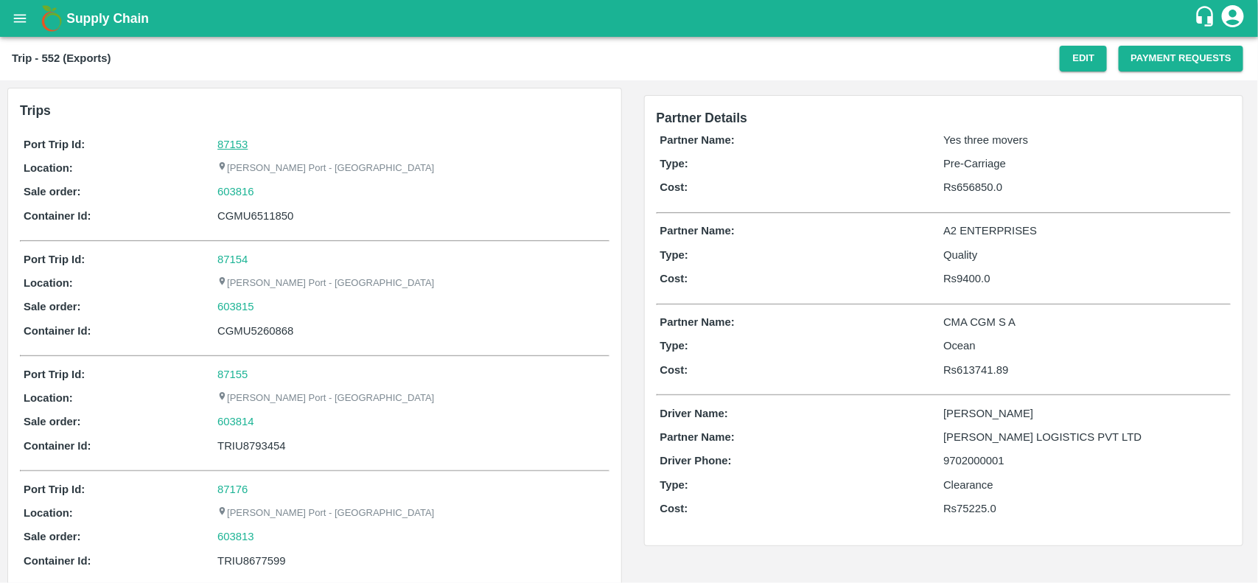
click at [237, 139] on link "87153" at bounding box center [232, 145] width 30 height 12
click at [278, 314] on div "603815" at bounding box center [411, 307] width 388 height 16
copy link
click at [278, 314] on div "603815" at bounding box center [411, 307] width 388 height 16
copy link "603815"
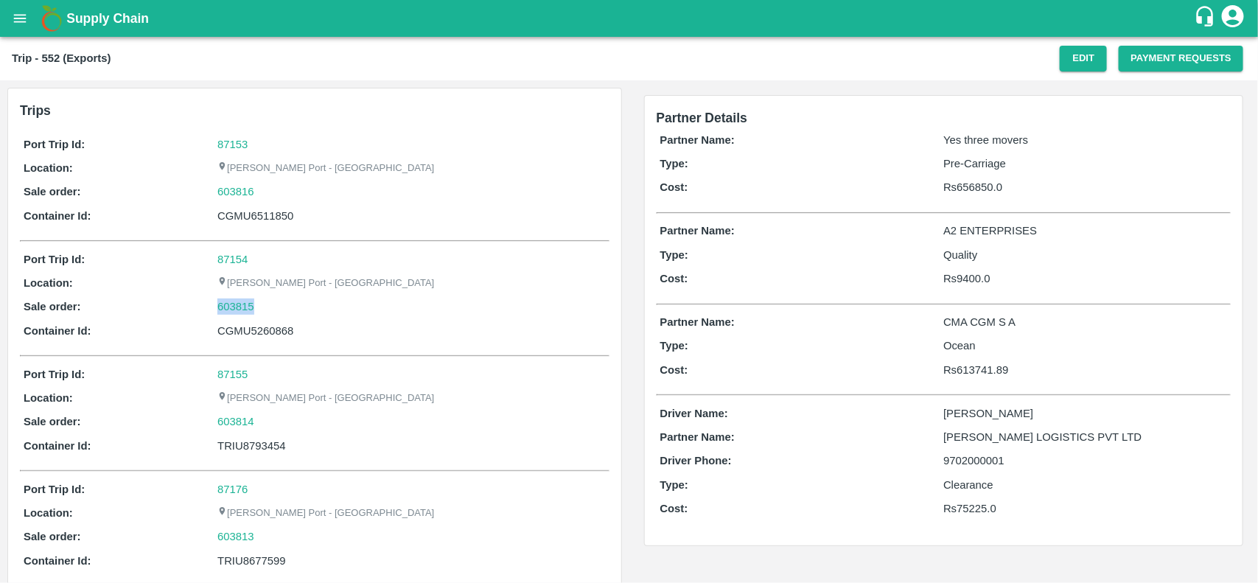
click at [278, 314] on div "603815" at bounding box center [411, 307] width 388 height 16
click at [244, 310] on link "603815" at bounding box center [235, 307] width 37 height 16
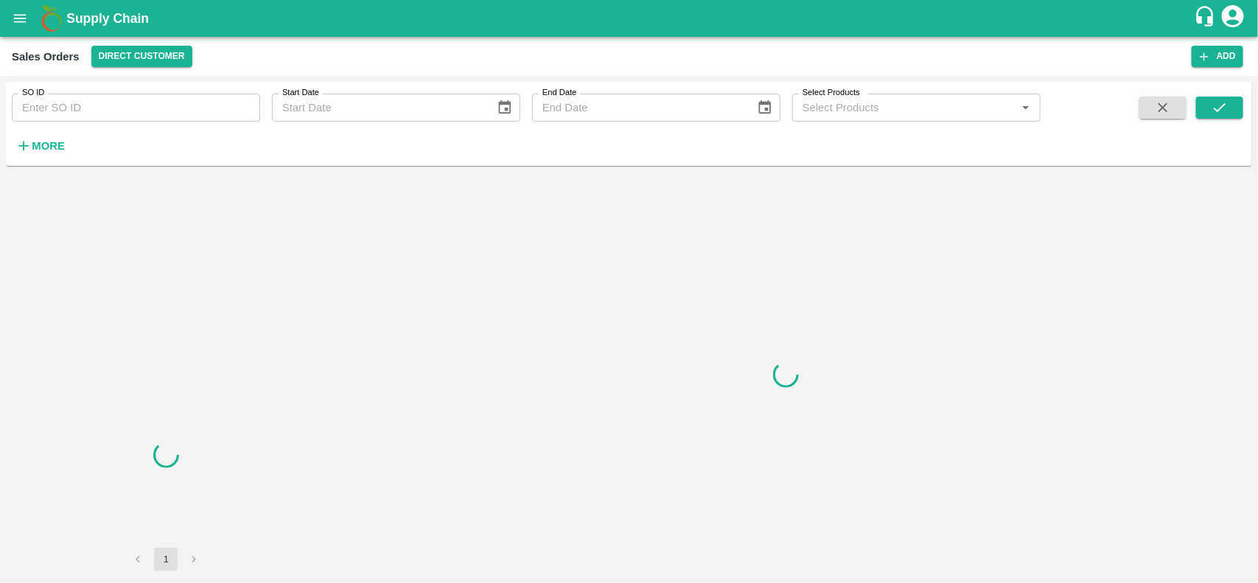
click at [114, 118] on input "SO ID" at bounding box center [136, 108] width 248 height 28
paste input "603815"
click at [114, 118] on input "SO ID" at bounding box center [136, 108] width 248 height 28
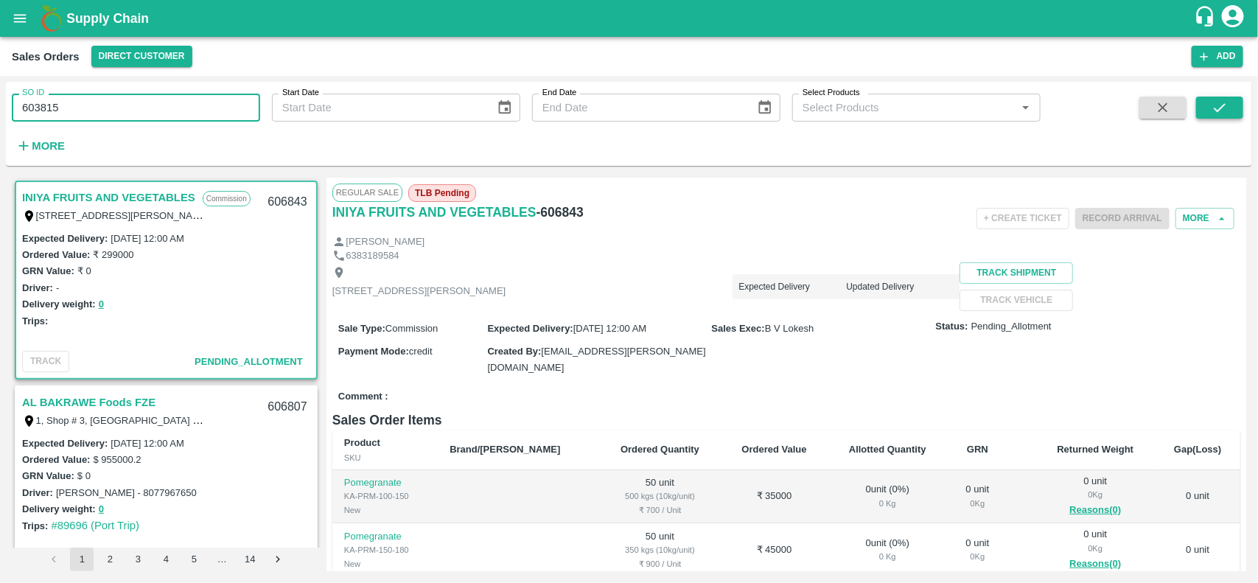
type input "603815"
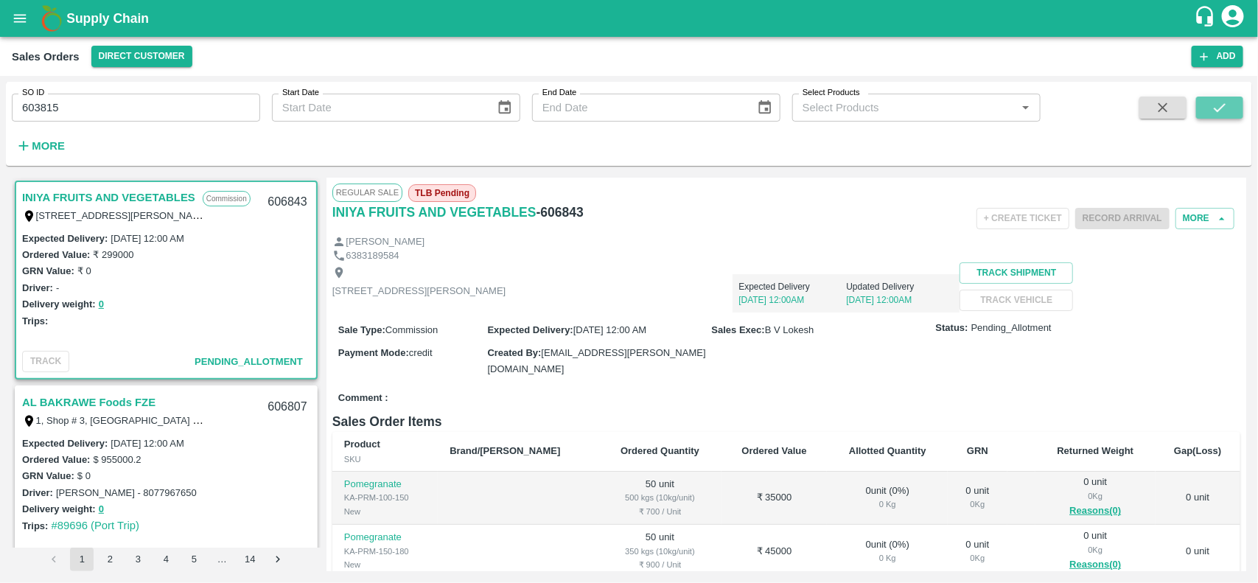
click at [1209, 105] on button "submit" at bounding box center [1219, 108] width 47 height 22
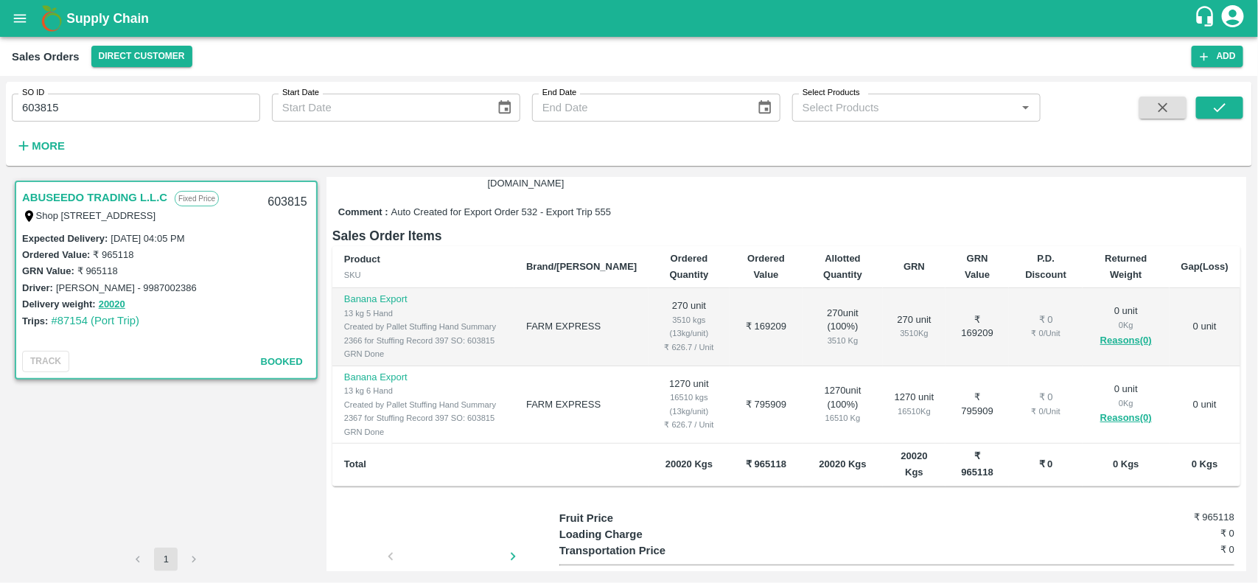
scroll to position [186, 0]
